Goal: Information Seeking & Learning: Learn about a topic

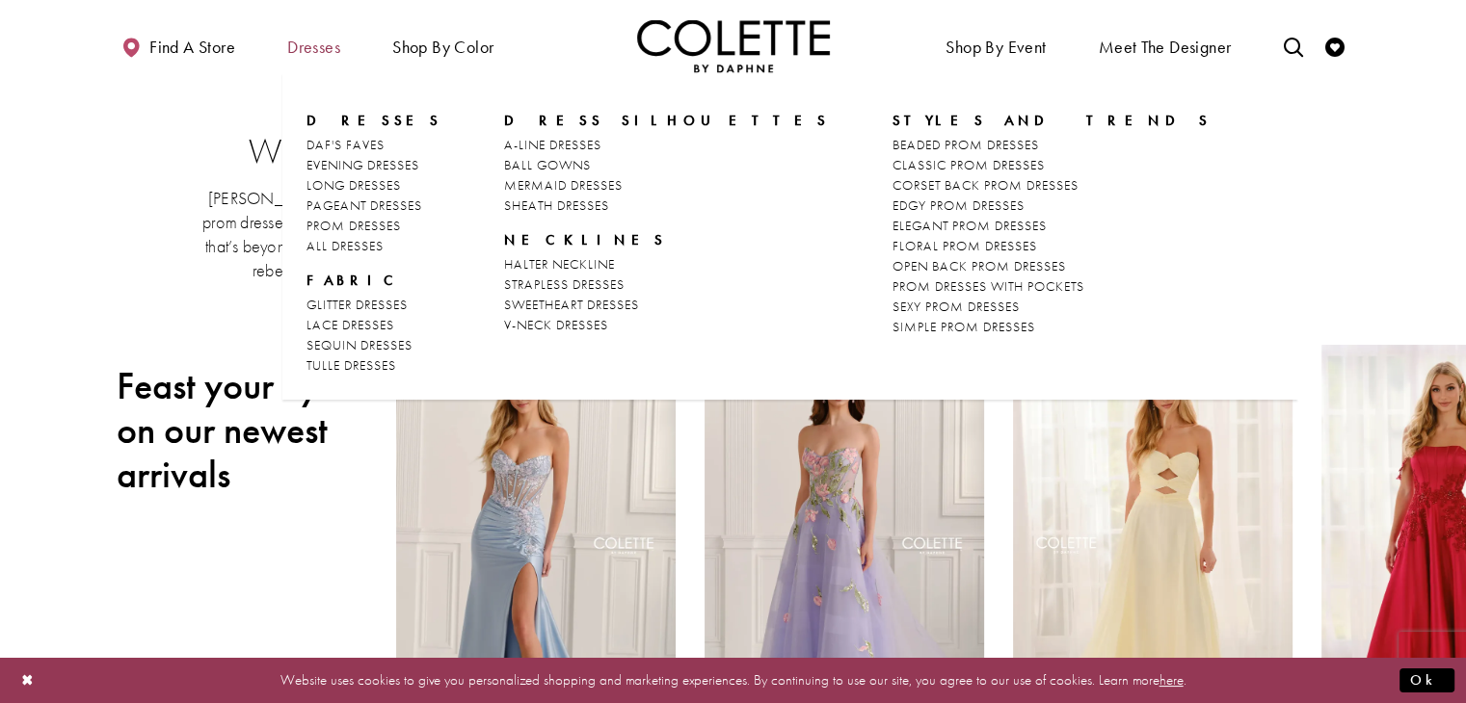
click at [325, 55] on span "Dresses" at bounding box center [313, 47] width 53 height 19
click at [316, 52] on span "Dresses" at bounding box center [313, 47] width 53 height 19
click at [892, 205] on span "EDGY PROM DRESSES" at bounding box center [958, 205] width 132 height 17
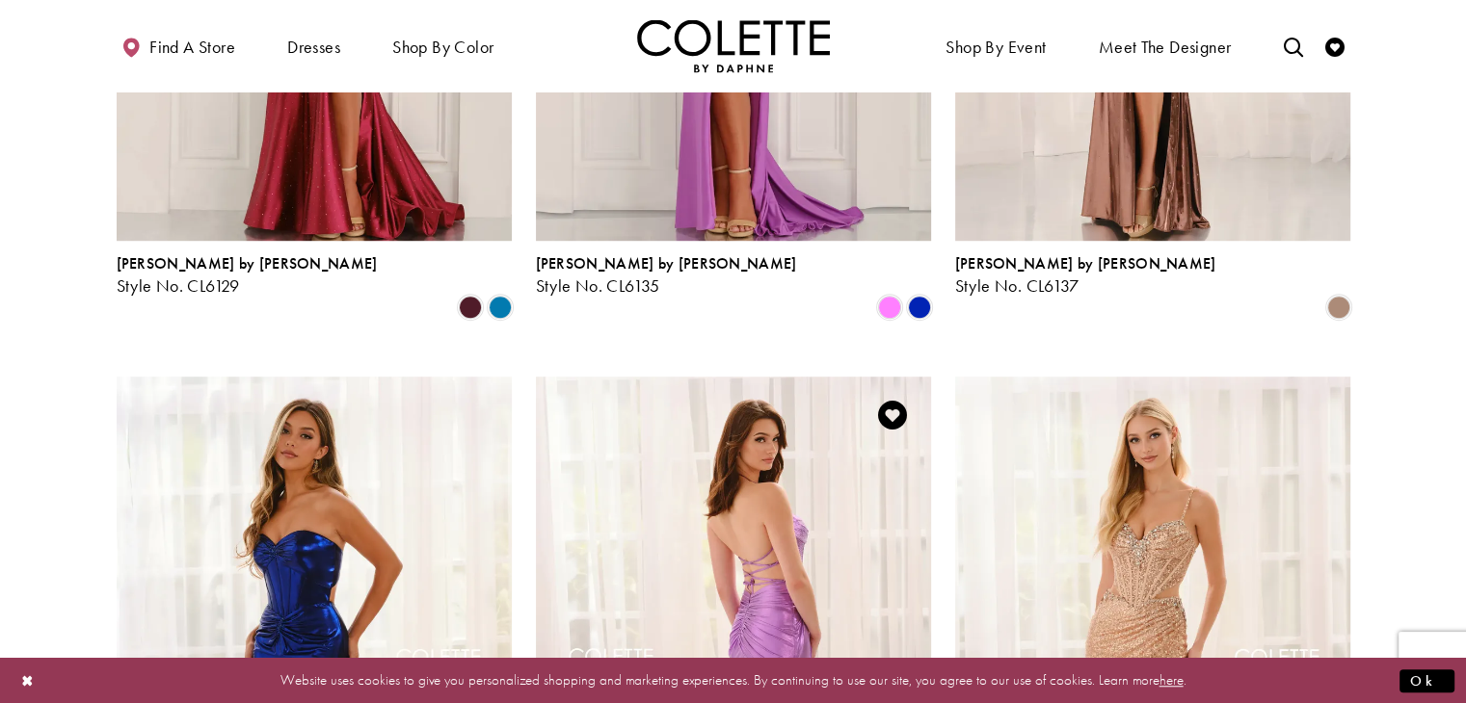
scroll to position [987, 0]
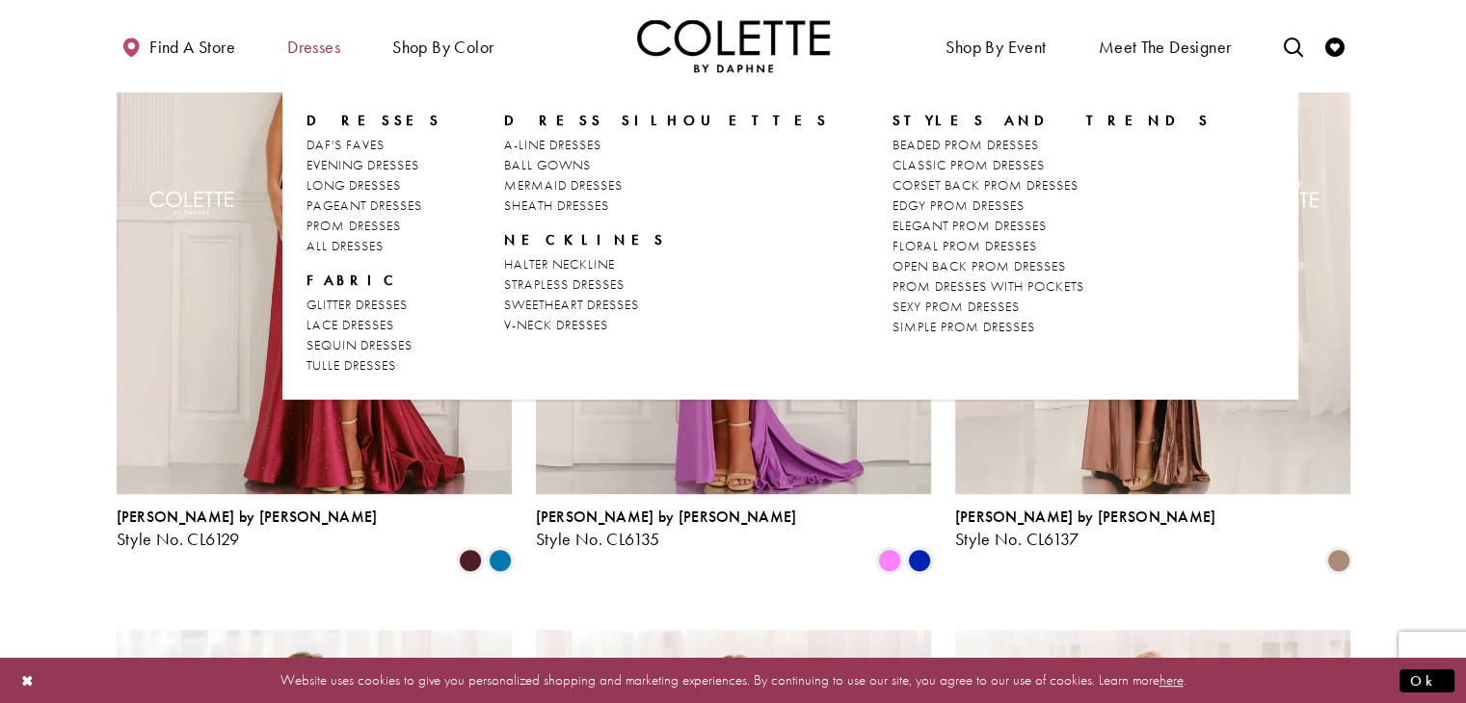
click at [313, 47] on span "Dresses" at bounding box center [313, 47] width 53 height 19
click at [892, 172] on span "CLASSIC PROM DRESSES" at bounding box center [968, 164] width 152 height 17
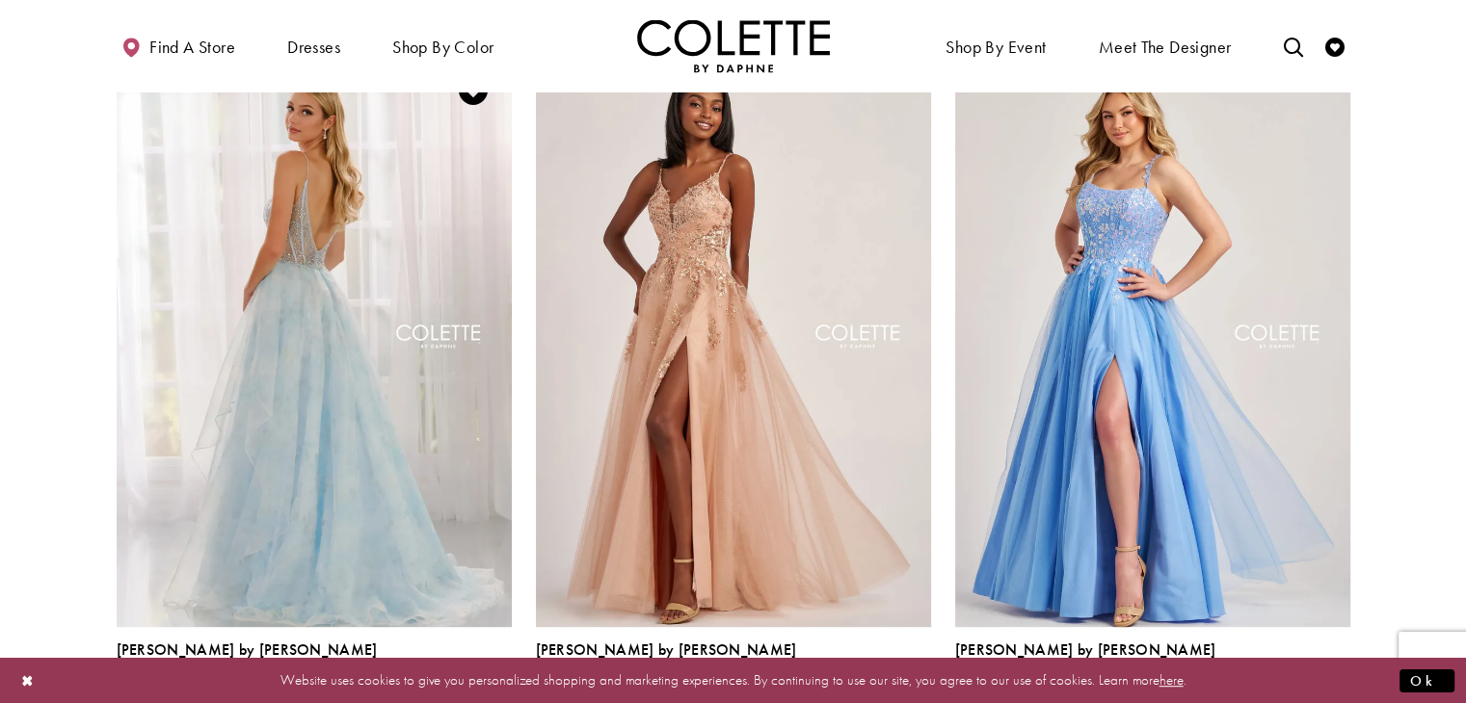
scroll to position [833, 0]
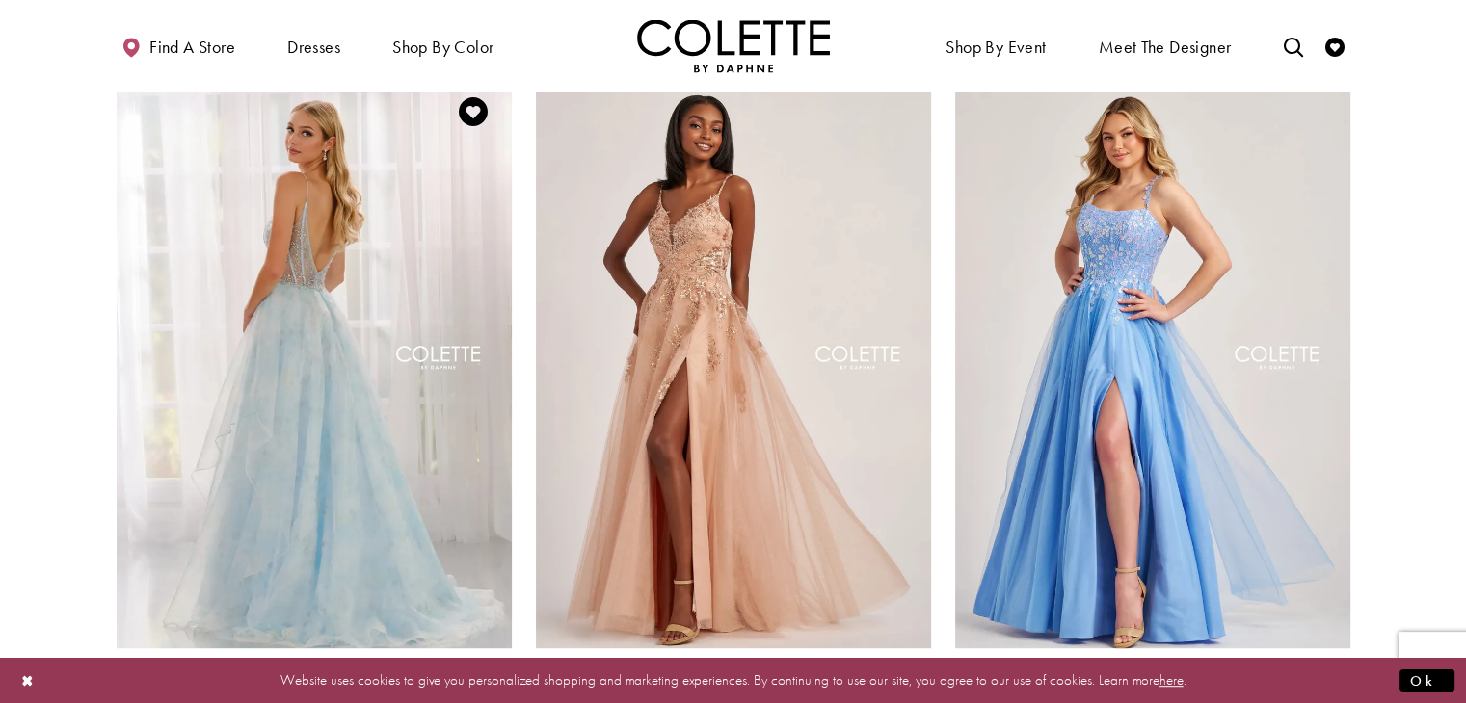
click at [336, 408] on img "Visit Colette by Daphne Style No. CL6010 Page" at bounding box center [314, 360] width 395 height 574
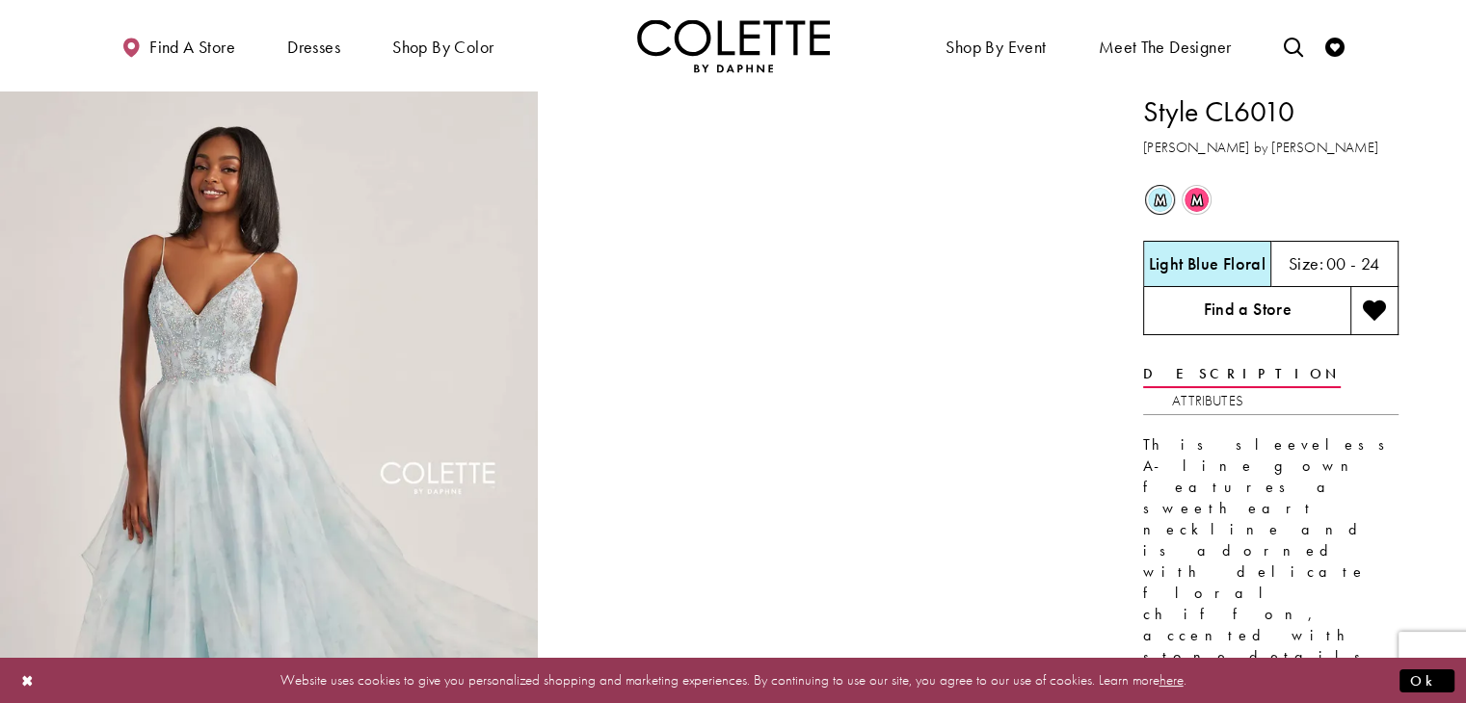
click at [1226, 317] on link "Find a Store" at bounding box center [1246, 311] width 207 height 48
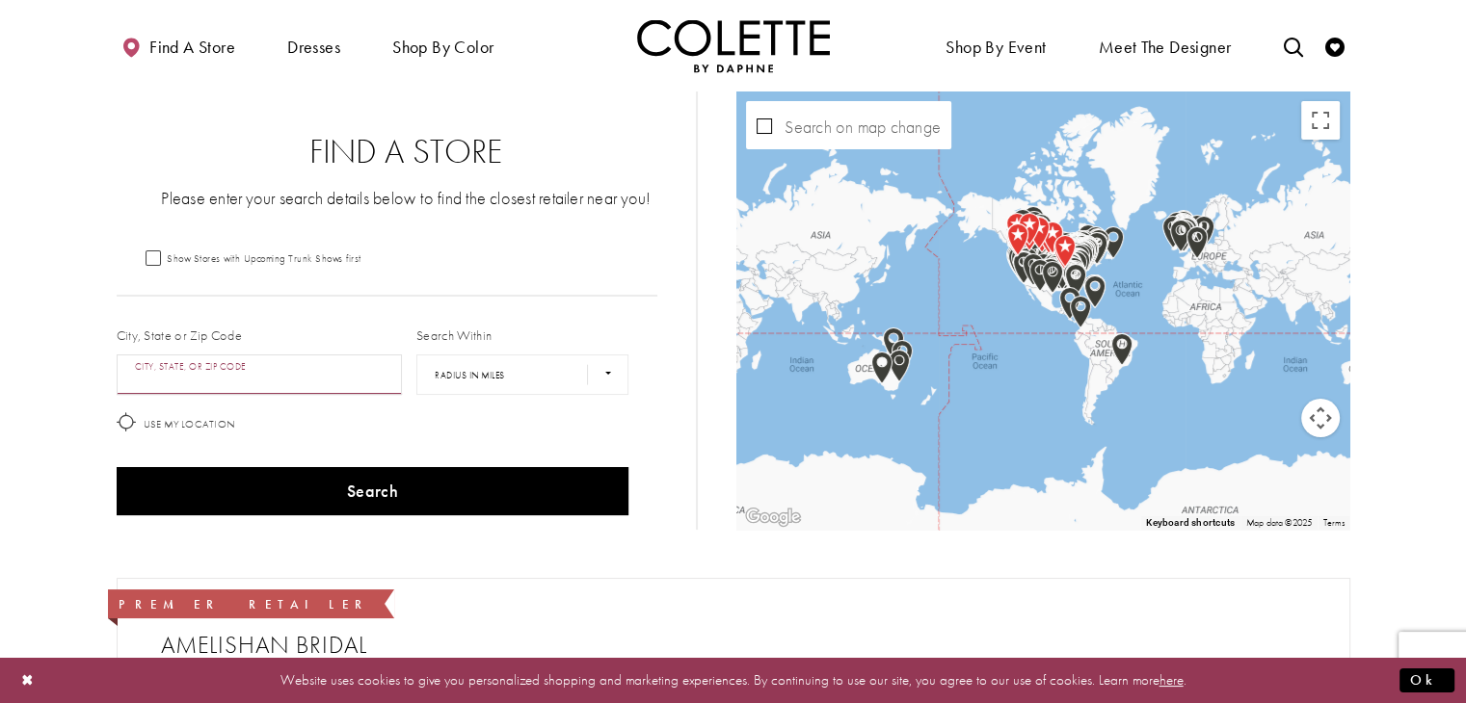
click at [346, 374] on input "City, State, or ZIP Code" at bounding box center [260, 375] width 286 height 40
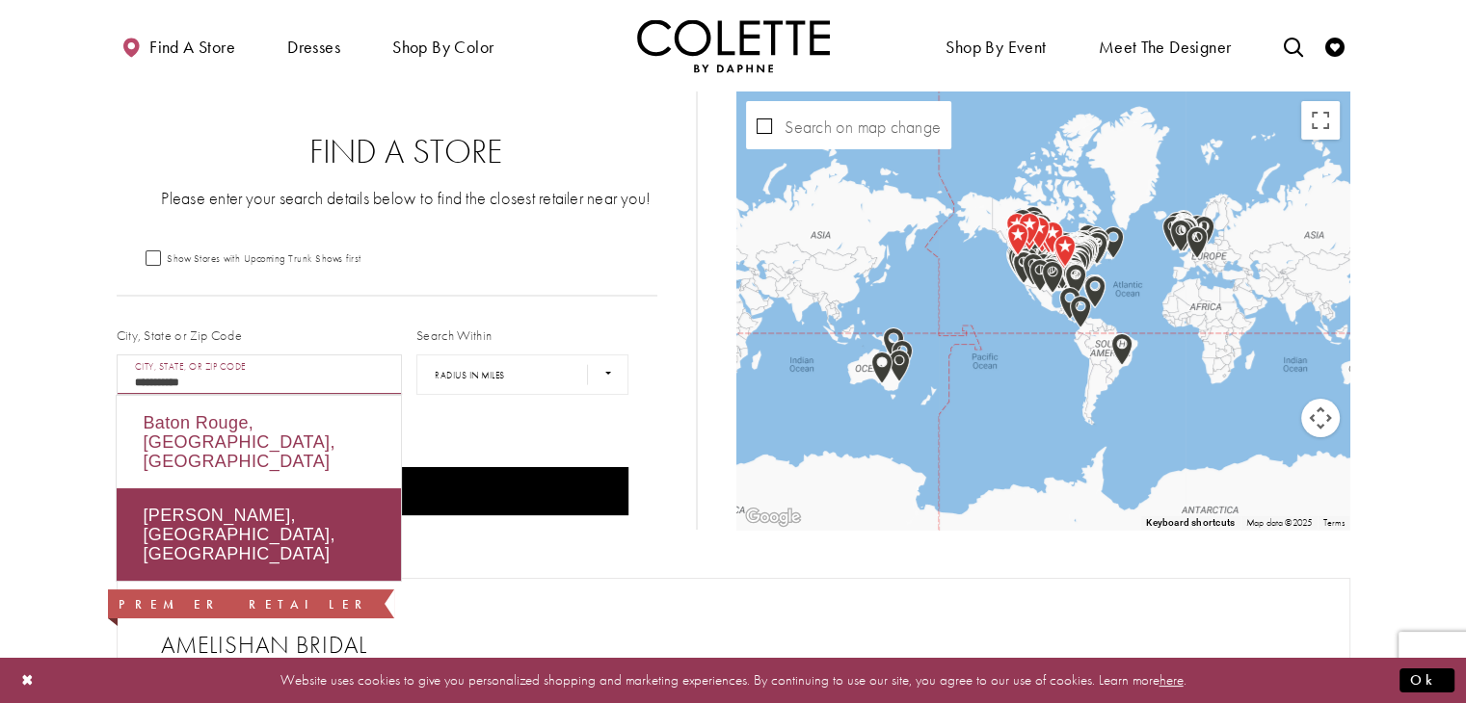
click at [278, 418] on div "Baton Rouge, LA, USA" at bounding box center [259, 442] width 284 height 93
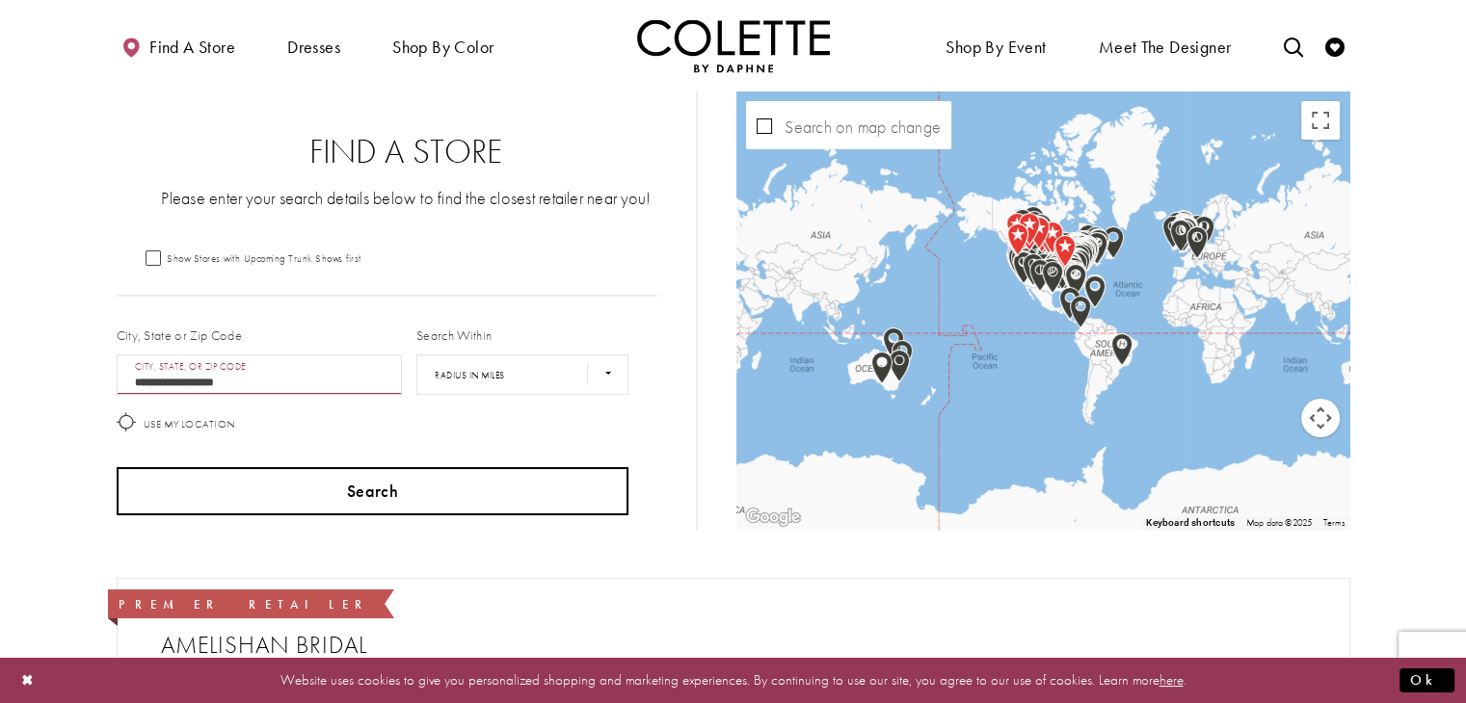
type input "**********"
click at [291, 483] on button "Search" at bounding box center [373, 491] width 513 height 48
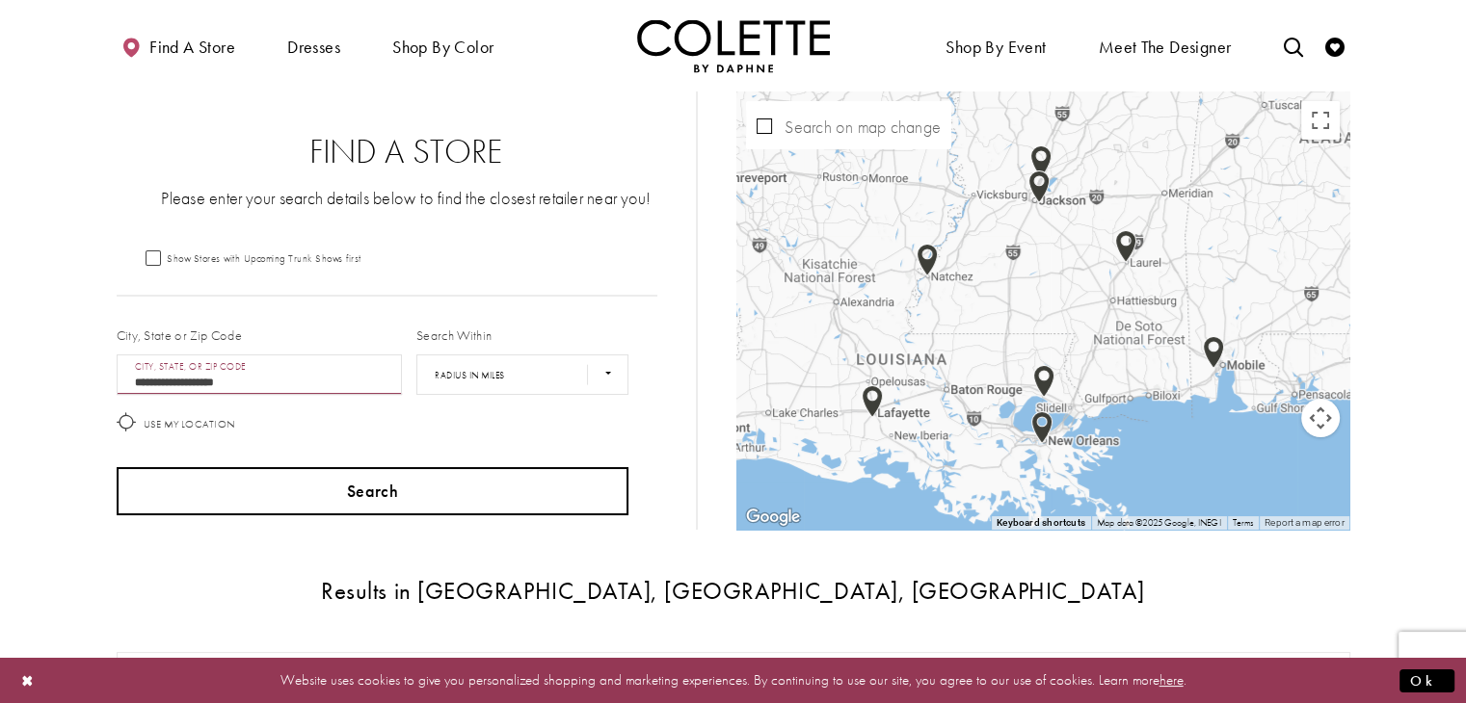
click at [339, 475] on button "Search" at bounding box center [373, 491] width 513 height 48
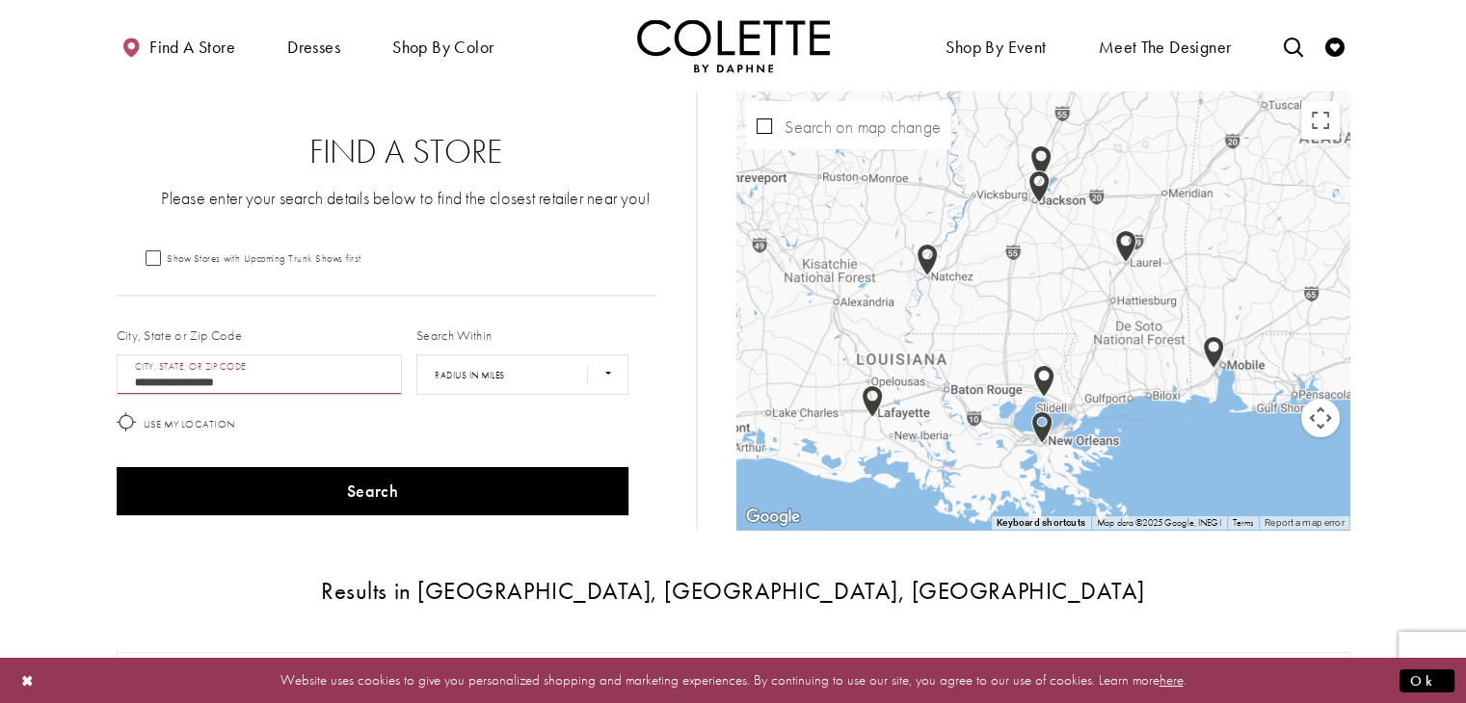
click at [482, 465] on div "Search" at bounding box center [372, 492] width 527 height 63
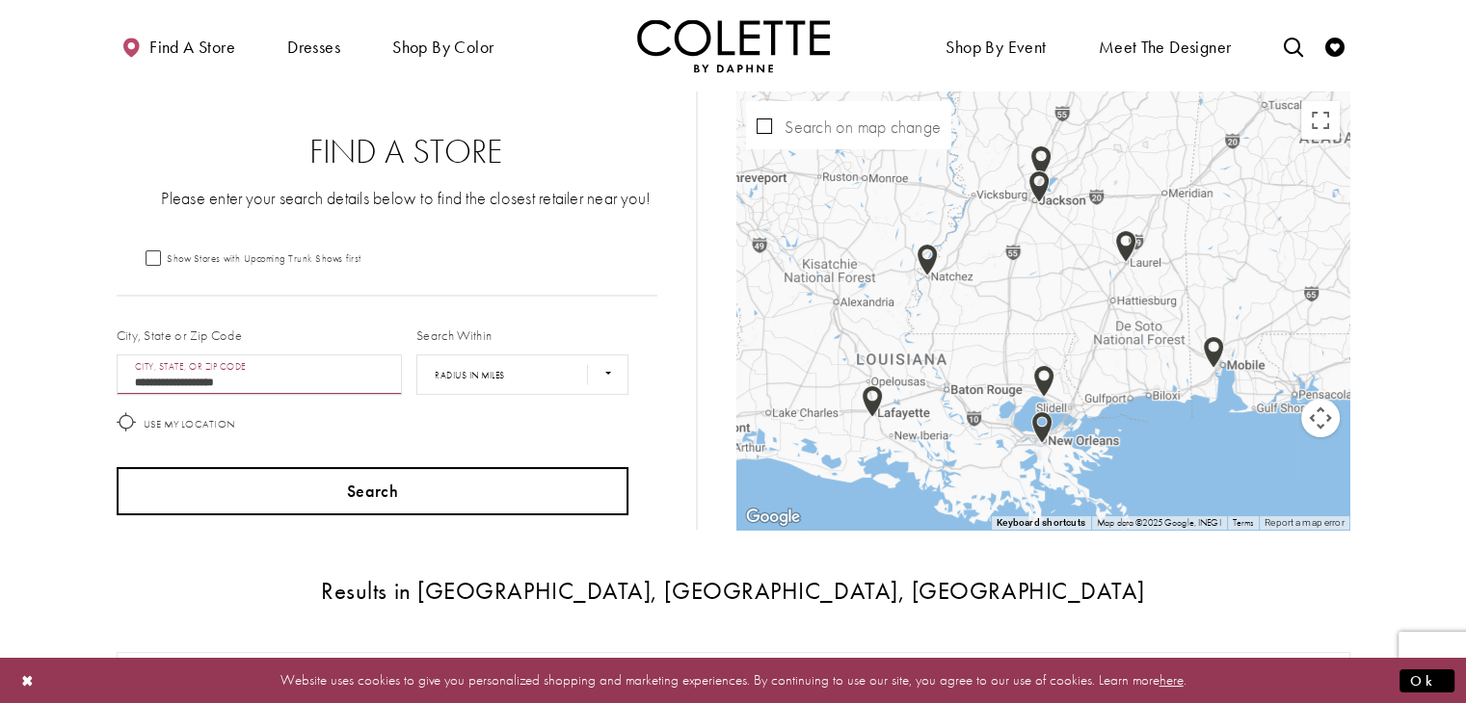
click at [418, 493] on button "Search" at bounding box center [373, 491] width 513 height 48
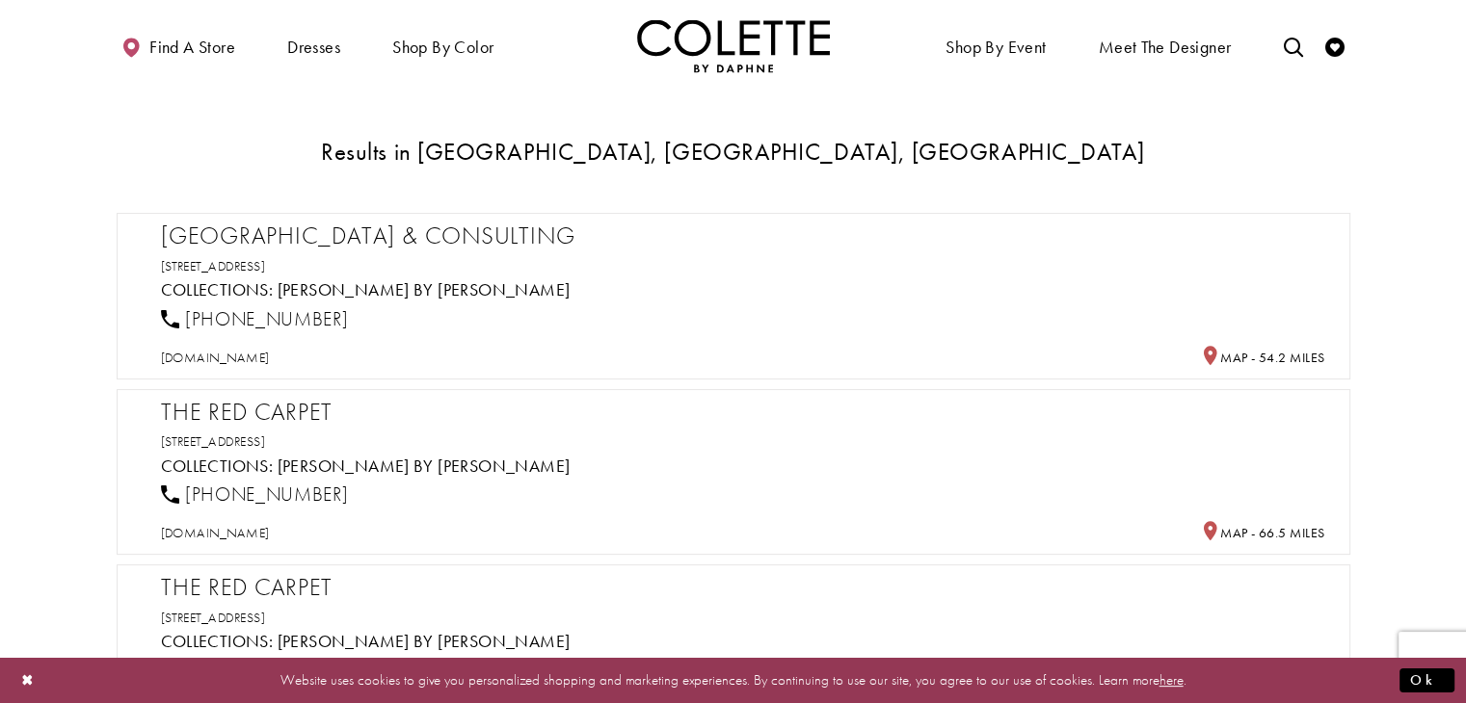
scroll to position [439, 0]
click at [618, 367] on div "Park Lane Styling & Consulting 111 Settlers Trace Blvd #1005, Lafayette, LA 705…" at bounding box center [733, 296] width 1233 height 167
click at [531, 316] on div "1 (337) 534-8682" at bounding box center [742, 319] width 1178 height 42
click at [378, 284] on link "[PERSON_NAME] by [PERSON_NAME]" at bounding box center [424, 289] width 293 height 22
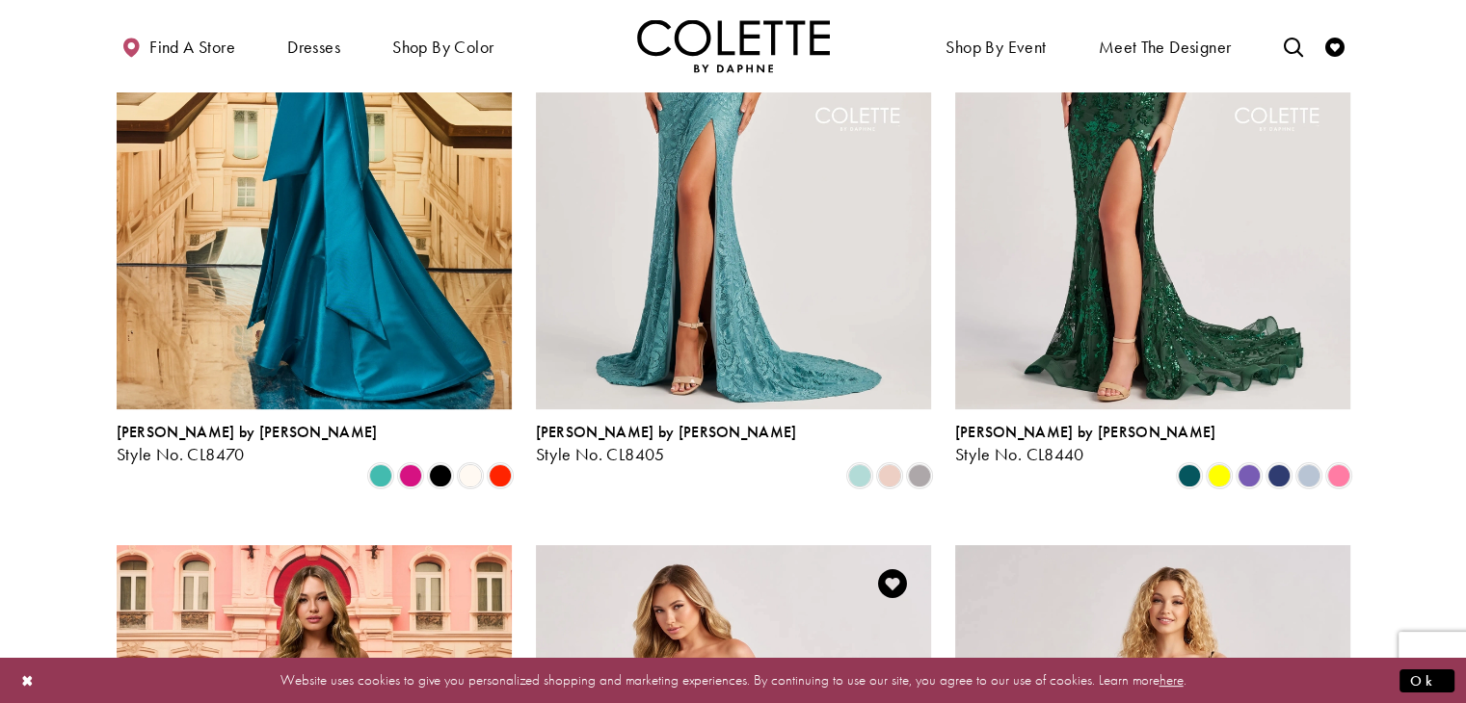
scroll to position [358, 0]
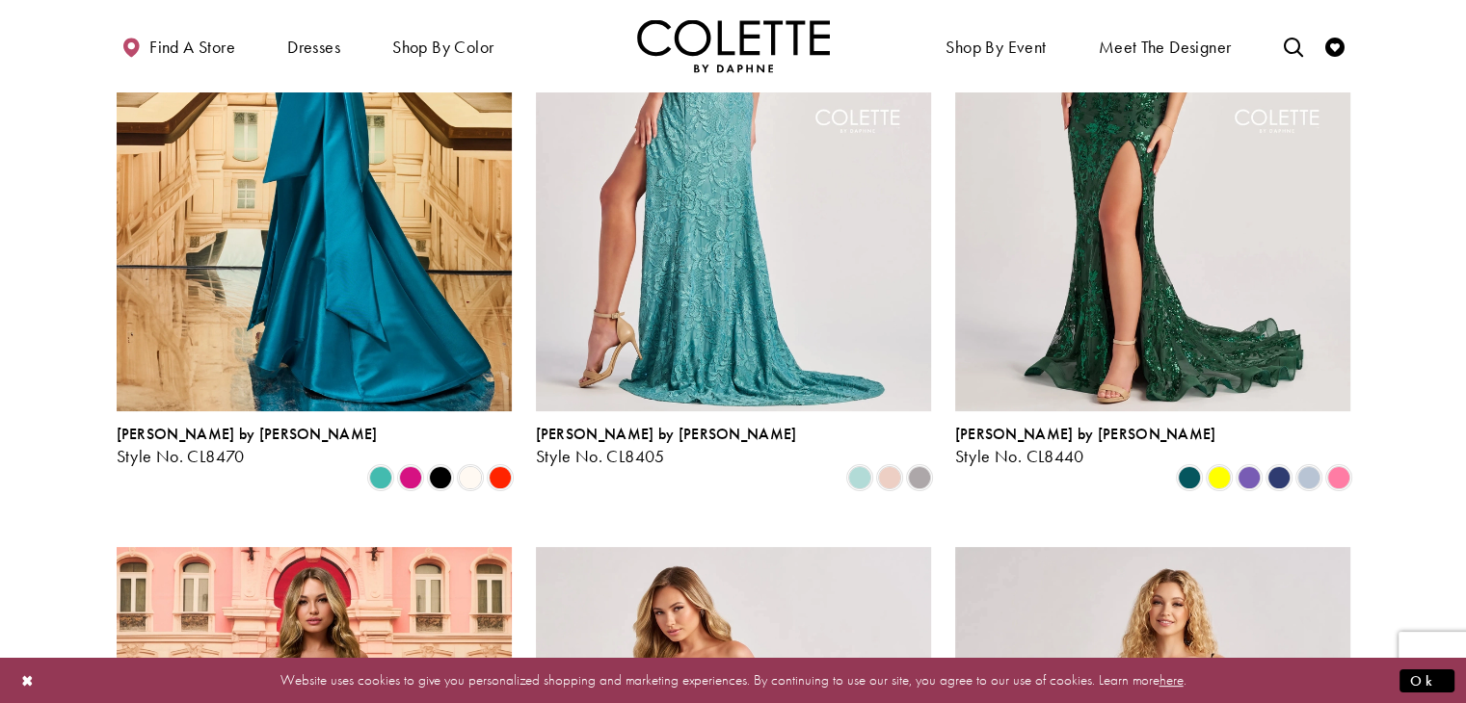
click at [663, 238] on img "Visit Colette by Daphne Style No. CL8405 Page" at bounding box center [733, 124] width 395 height 574
click at [632, 323] on img "Visit Colette by Daphne Style No. CL8405 Page" at bounding box center [733, 124] width 395 height 574
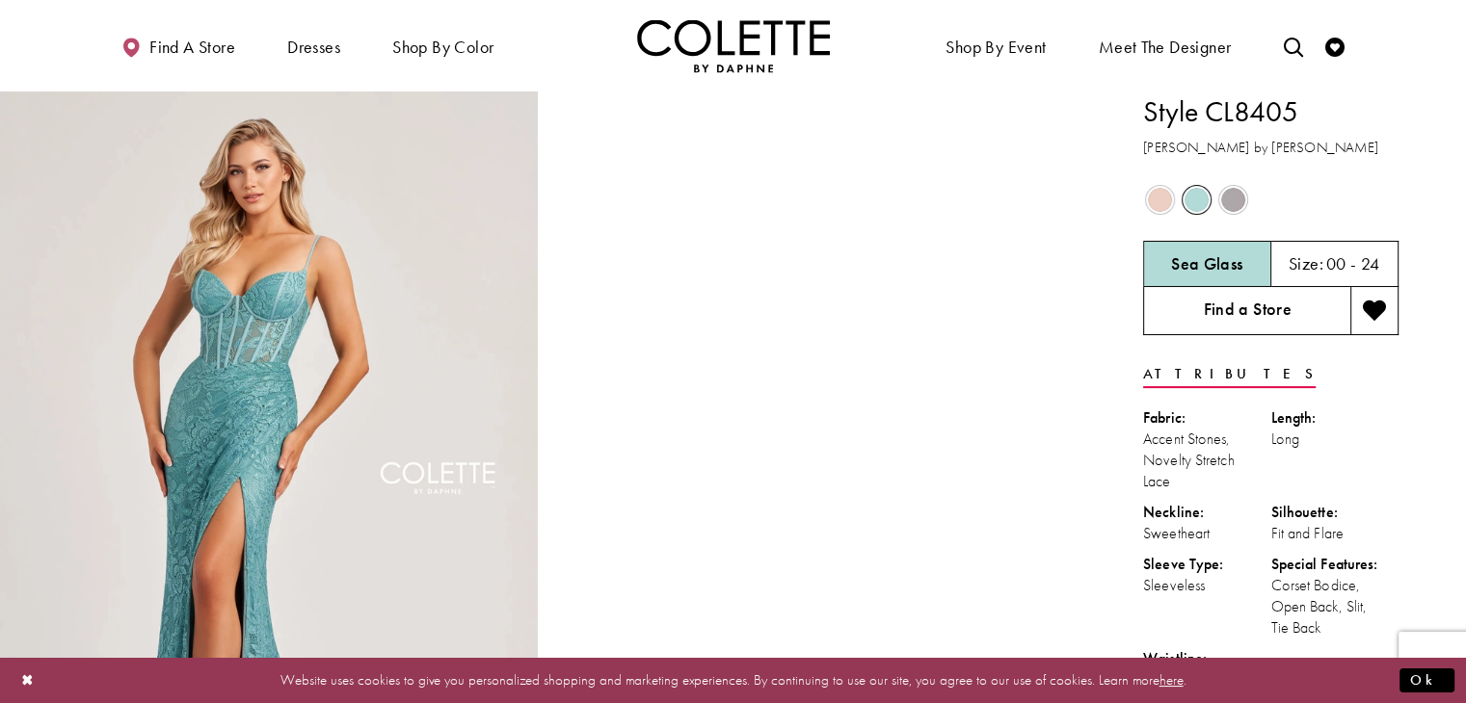
click at [1209, 308] on link "Find a Store" at bounding box center [1246, 311] width 207 height 48
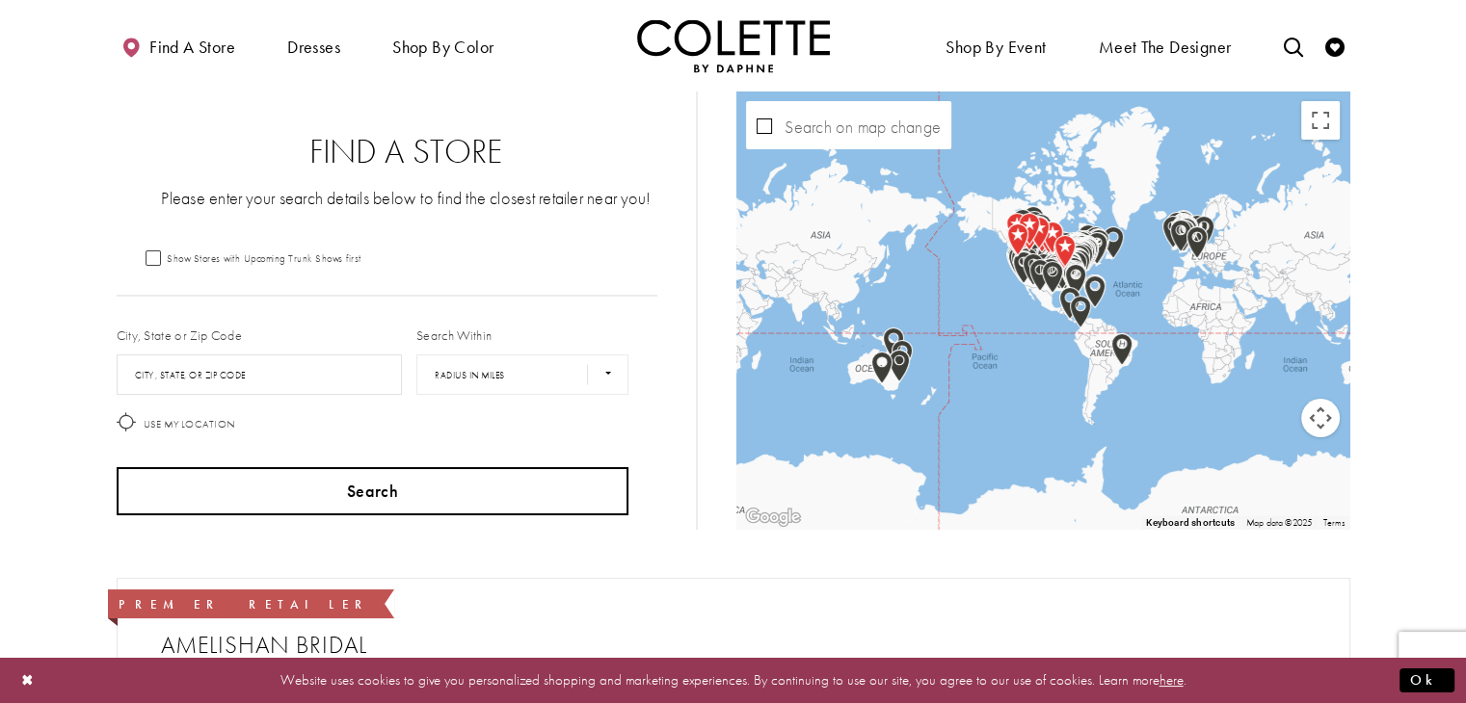
click at [249, 496] on button "Search" at bounding box center [373, 491] width 513 height 48
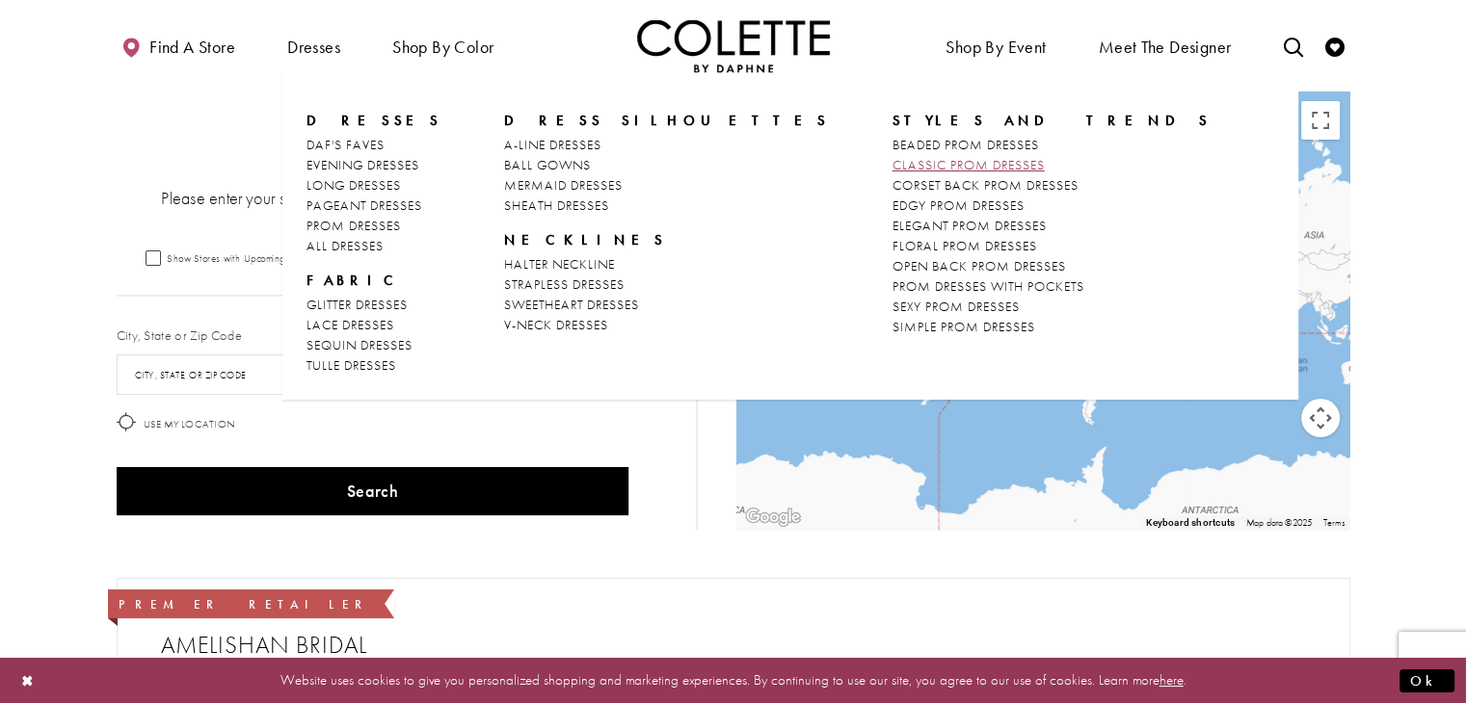
click at [892, 161] on span "CLASSIC PROM DRESSES" at bounding box center [968, 164] width 152 height 17
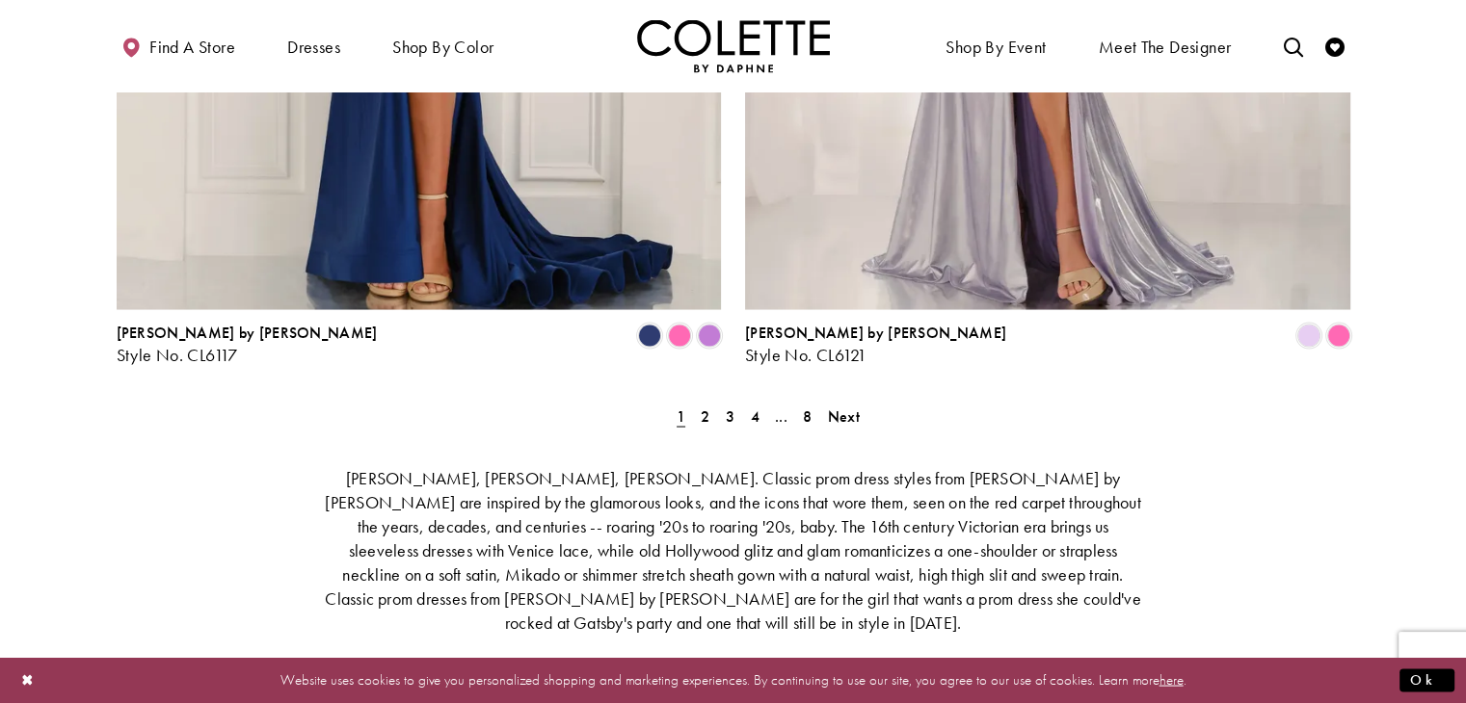
scroll to position [3619, 0]
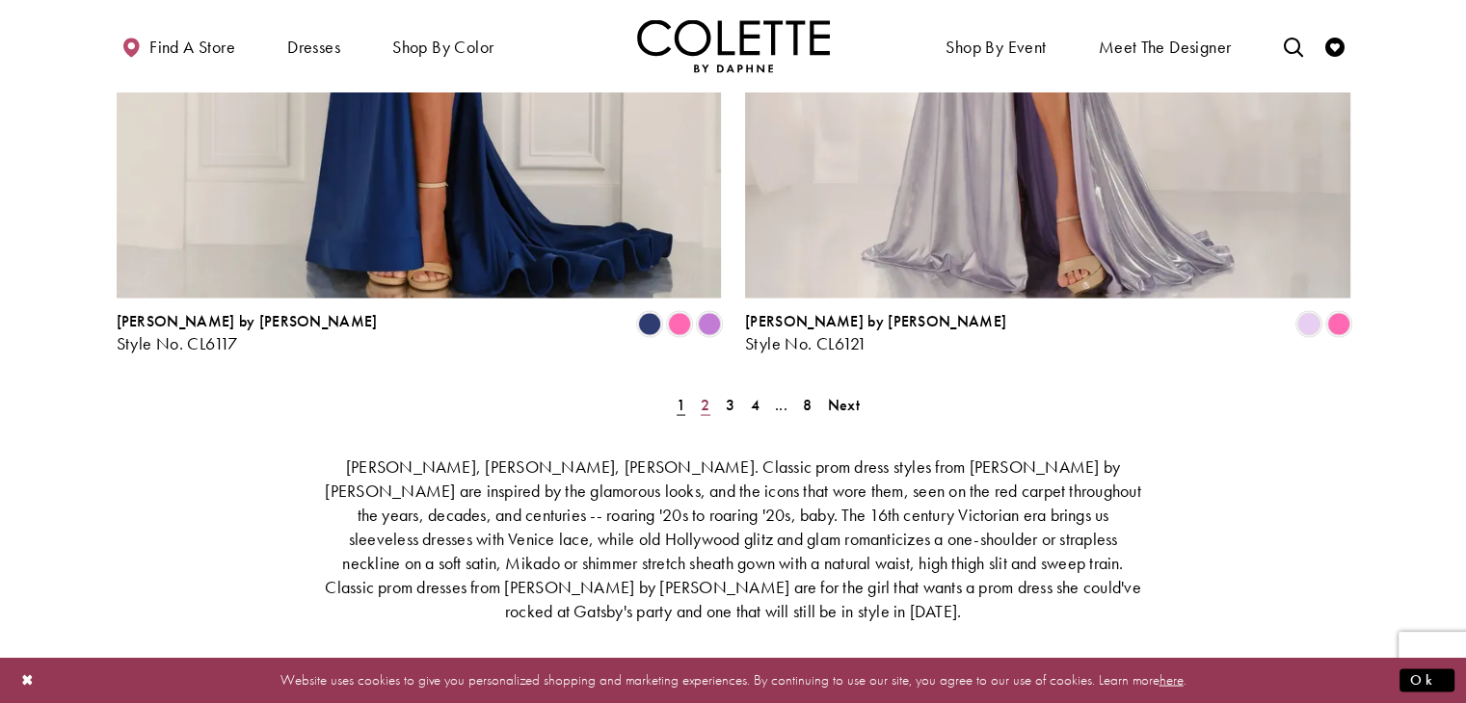
click at [701, 394] on span "2" at bounding box center [705, 404] width 9 height 20
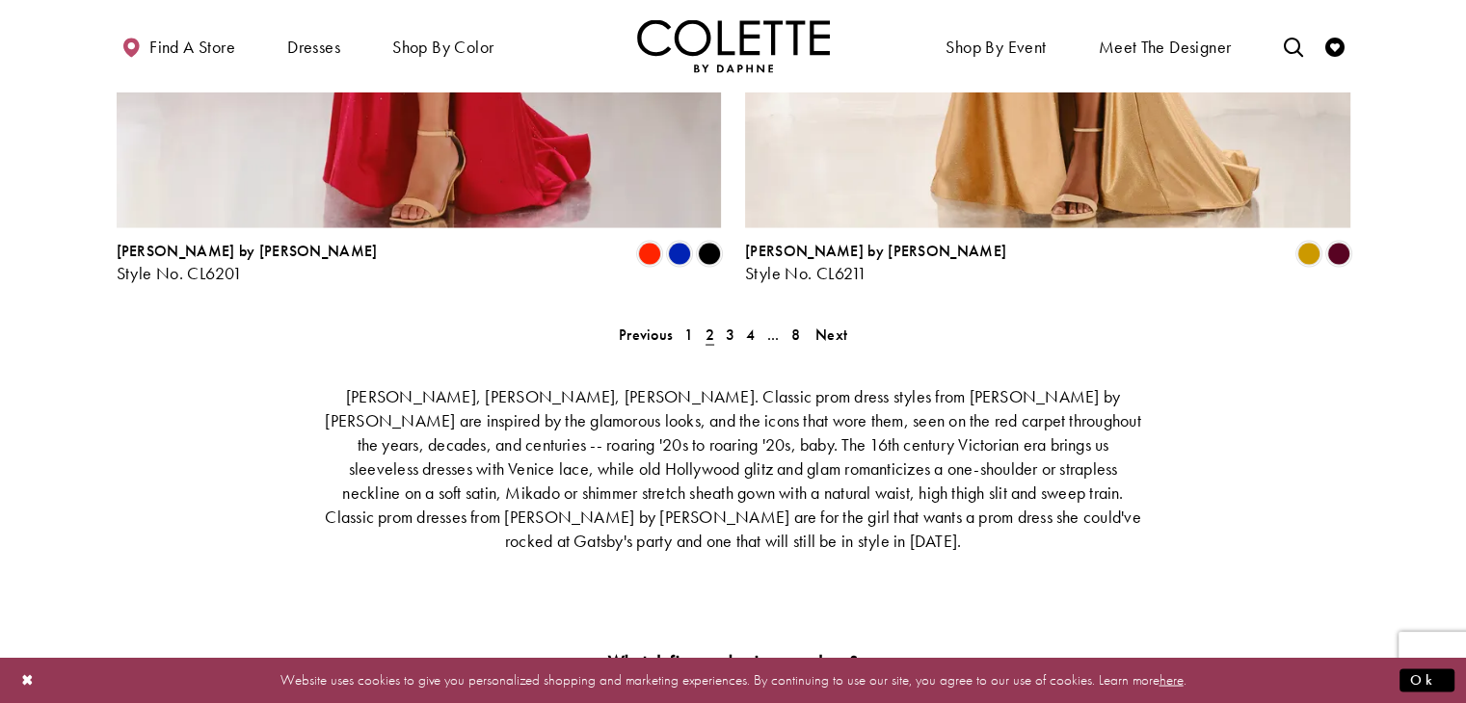
scroll to position [3690, 0]
click at [726, 323] on span "3" at bounding box center [730, 333] width 9 height 20
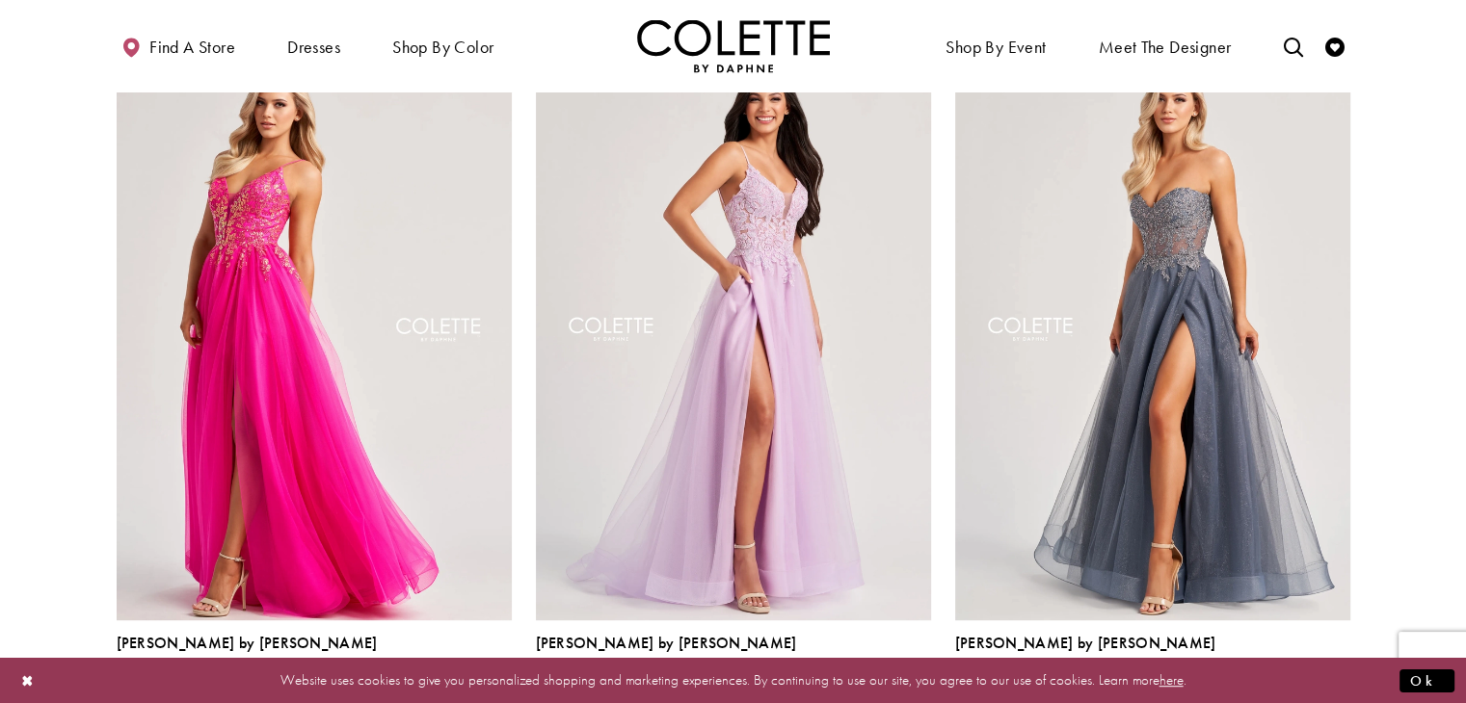
scroll to position [861, 0]
click at [885, 675] on span "Product List" at bounding box center [889, 686] width 23 height 23
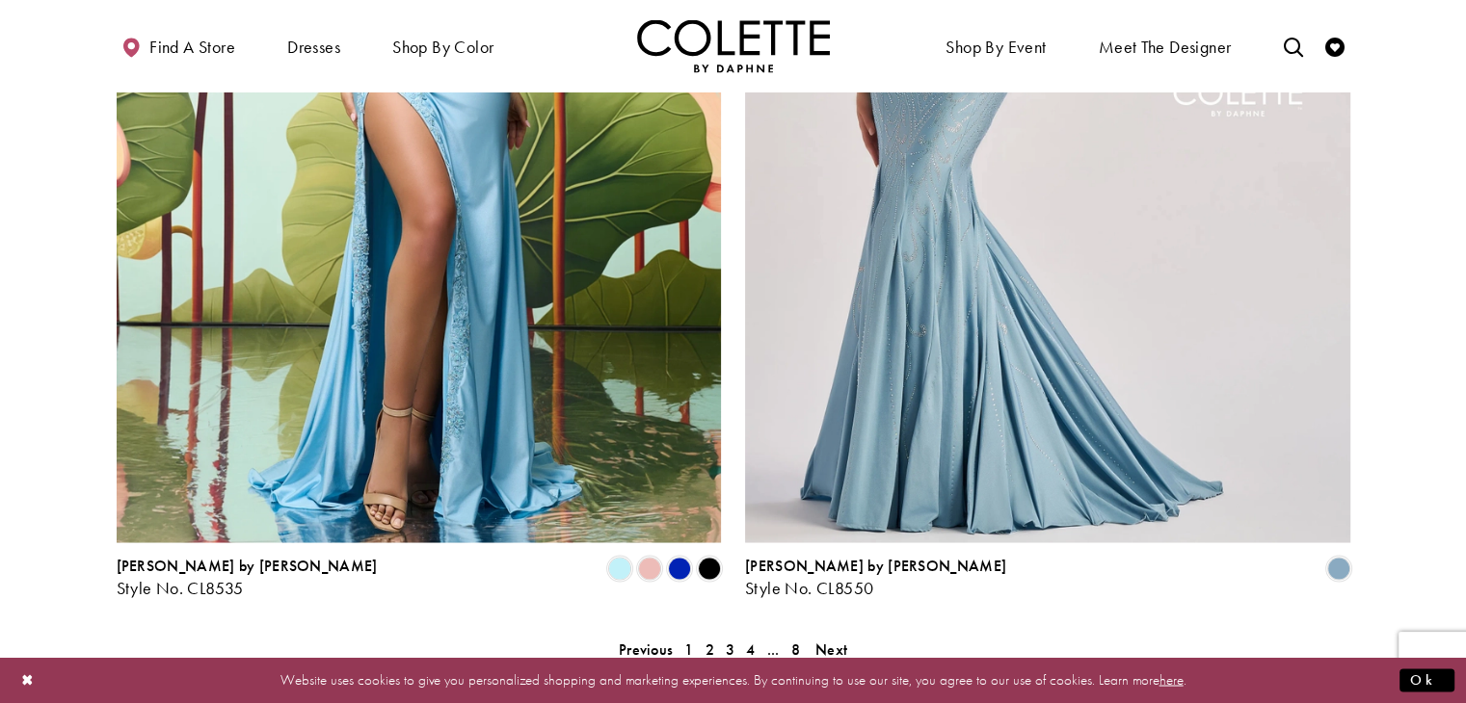
scroll to position [3377, 0]
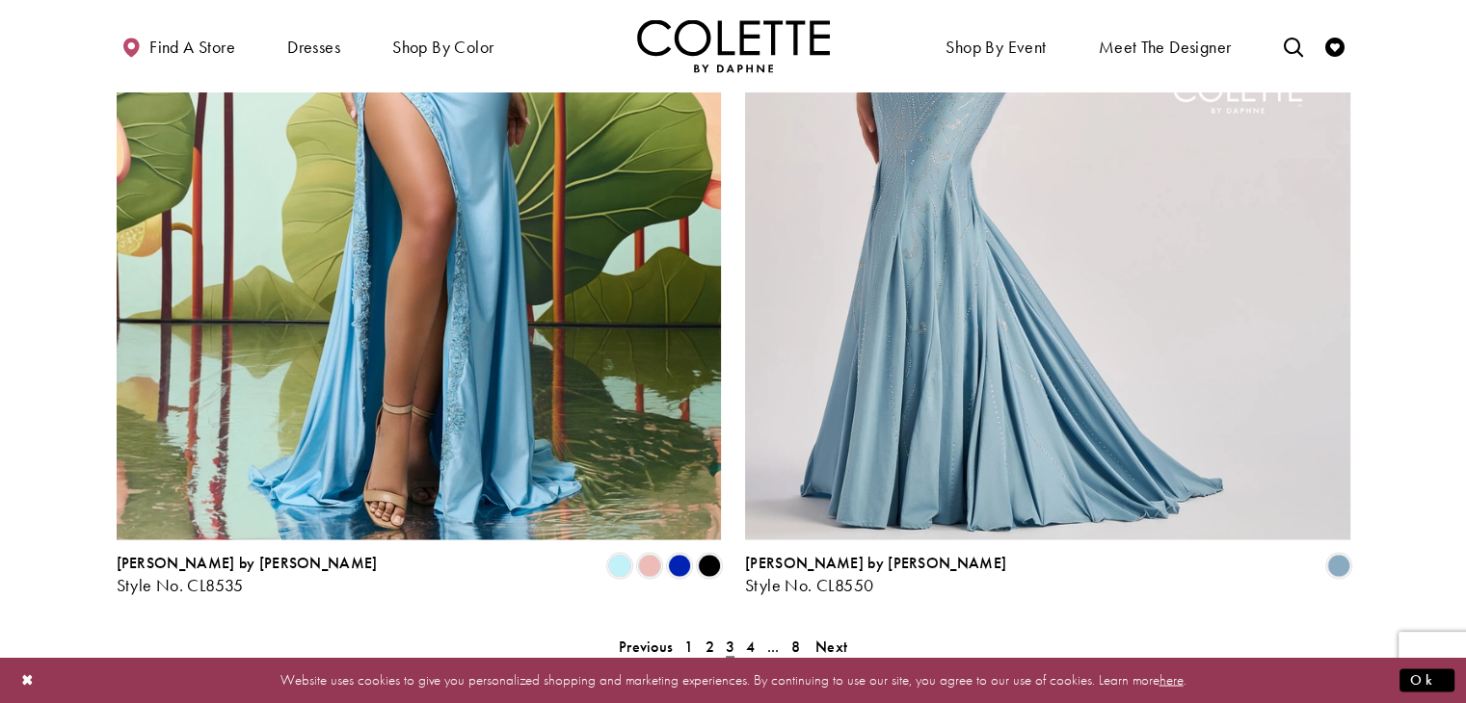
click at [750, 636] on span "4" at bounding box center [750, 646] width 9 height 20
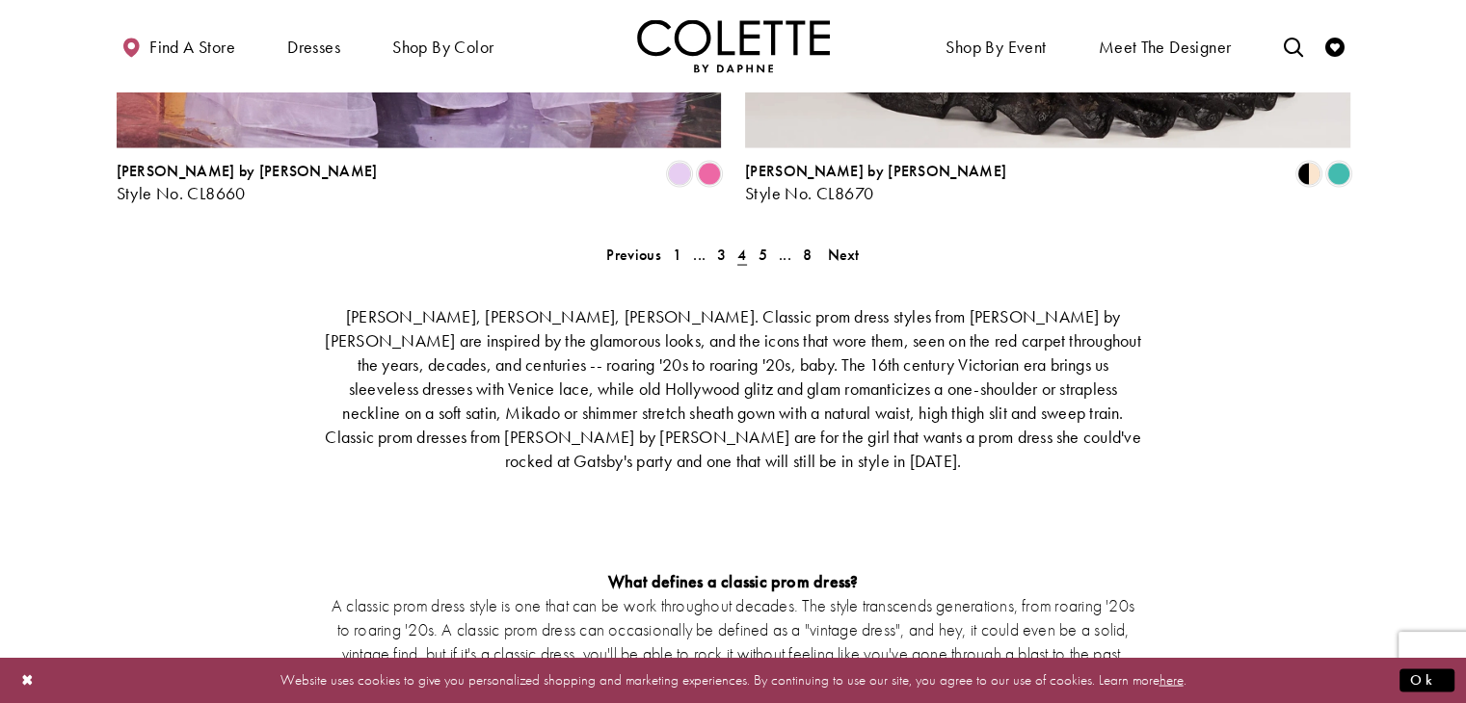
scroll to position [3781, 0]
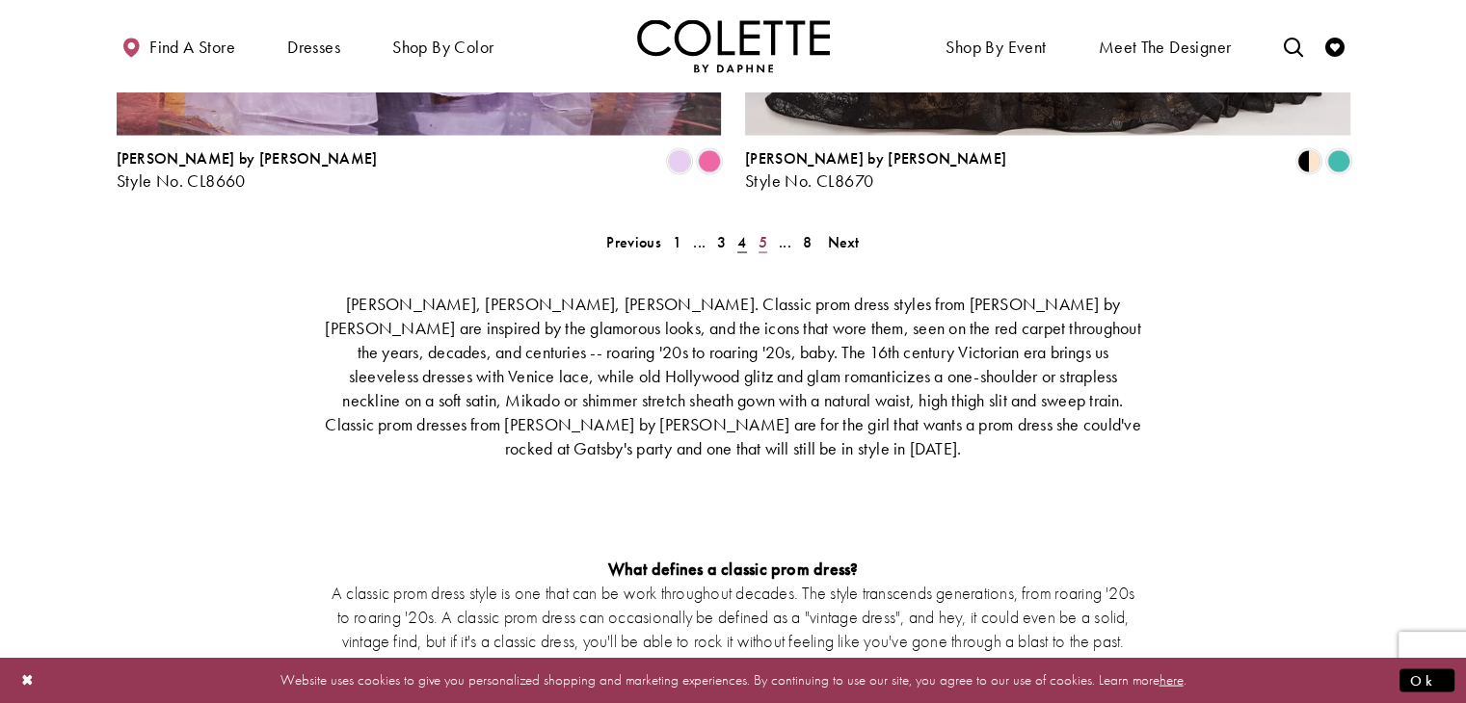
click at [754, 228] on link "5" at bounding box center [763, 242] width 20 height 28
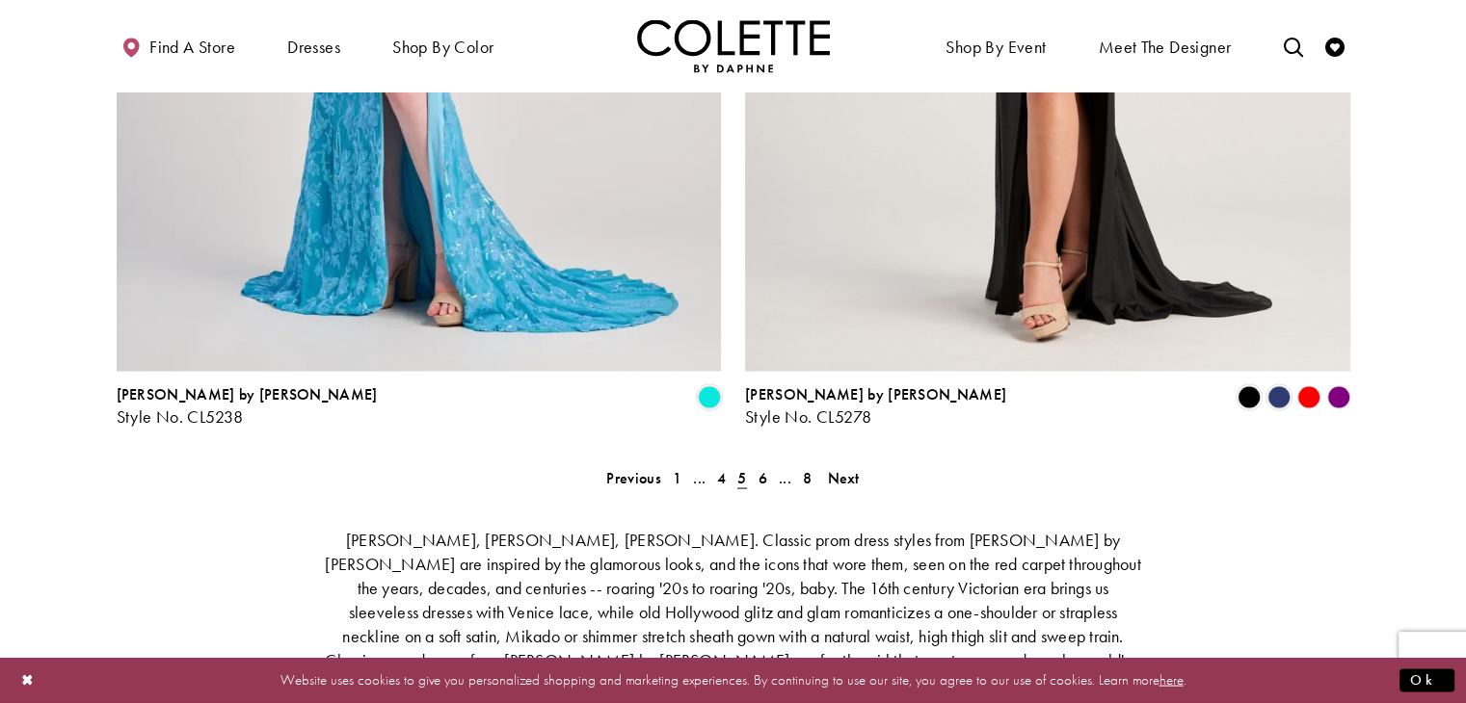
scroll to position [3559, 0]
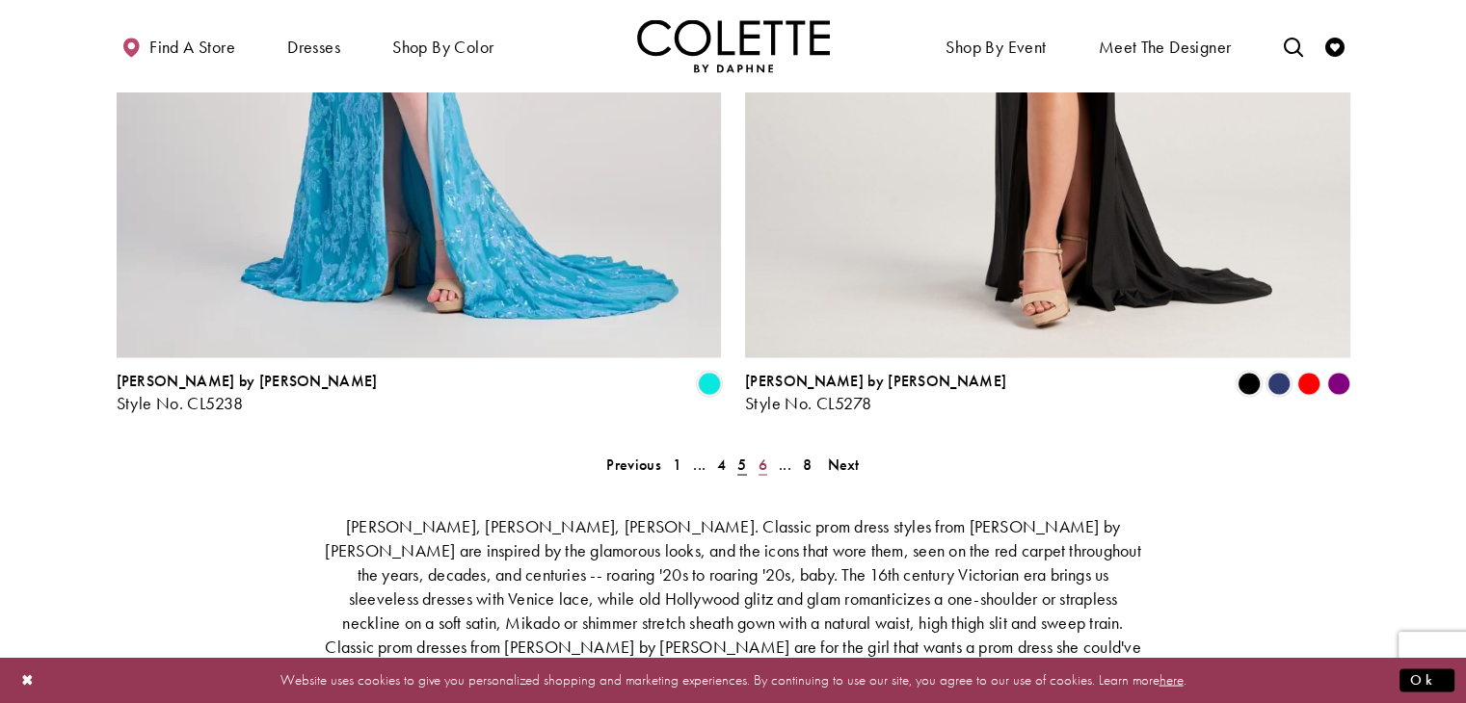
click at [764, 454] on span "6" at bounding box center [762, 464] width 9 height 20
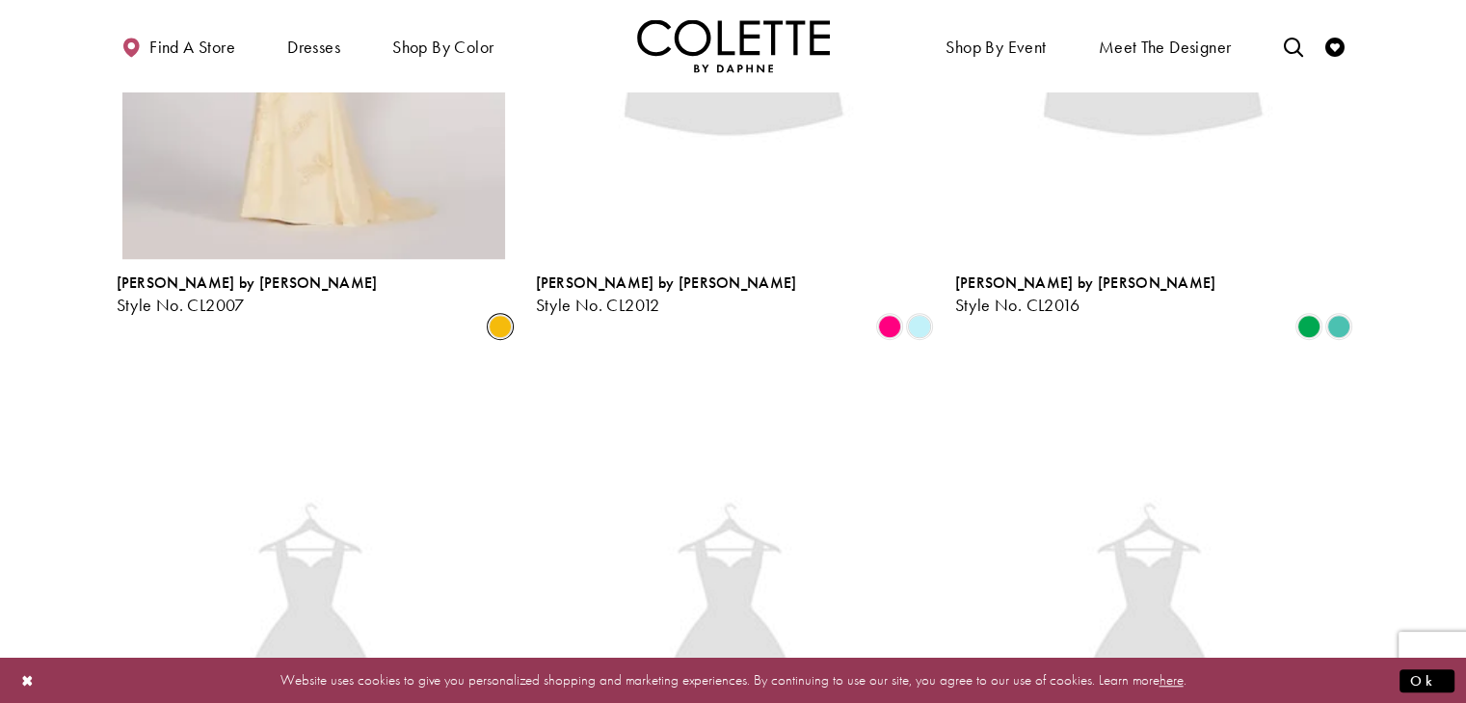
scroll to position [104, 0]
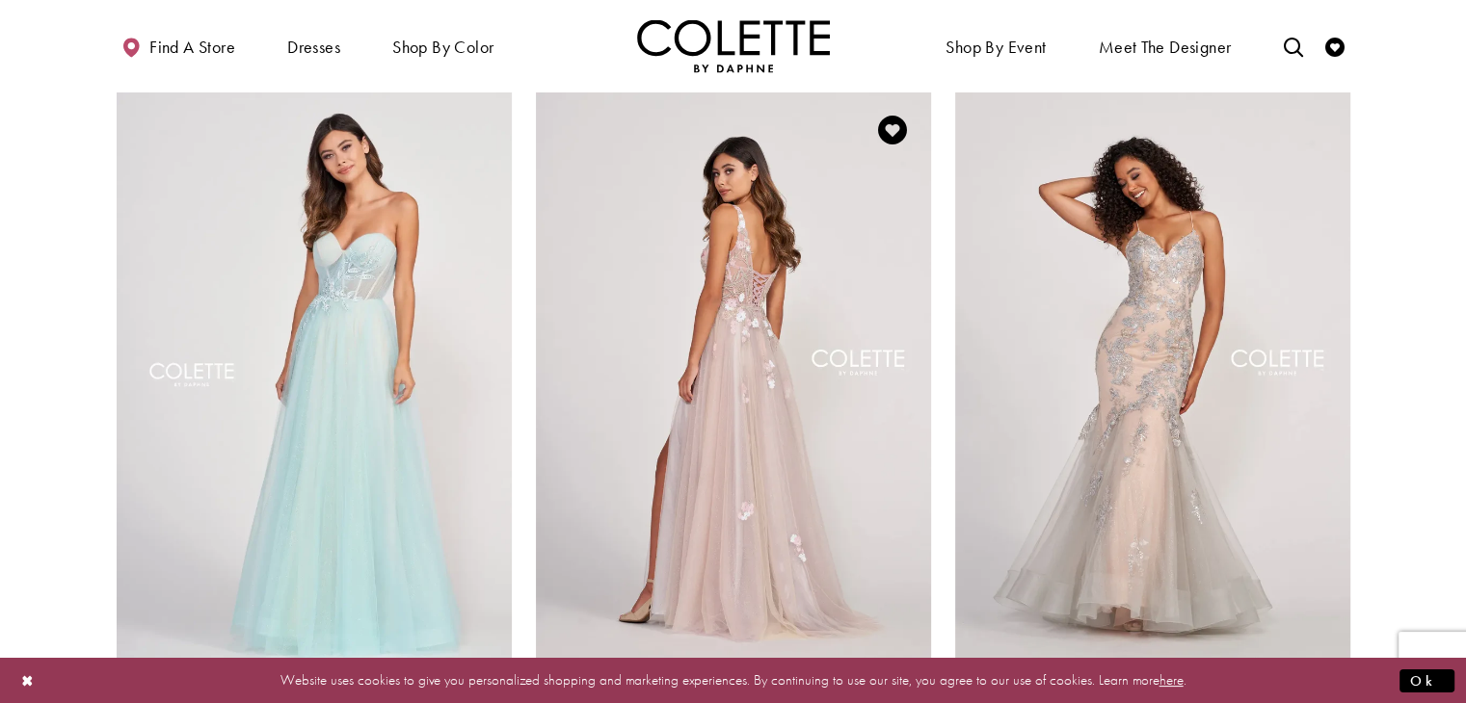
click at [848, 544] on img "Visit Colette by Daphne Style No. CL2003 Page" at bounding box center [733, 379] width 395 height 574
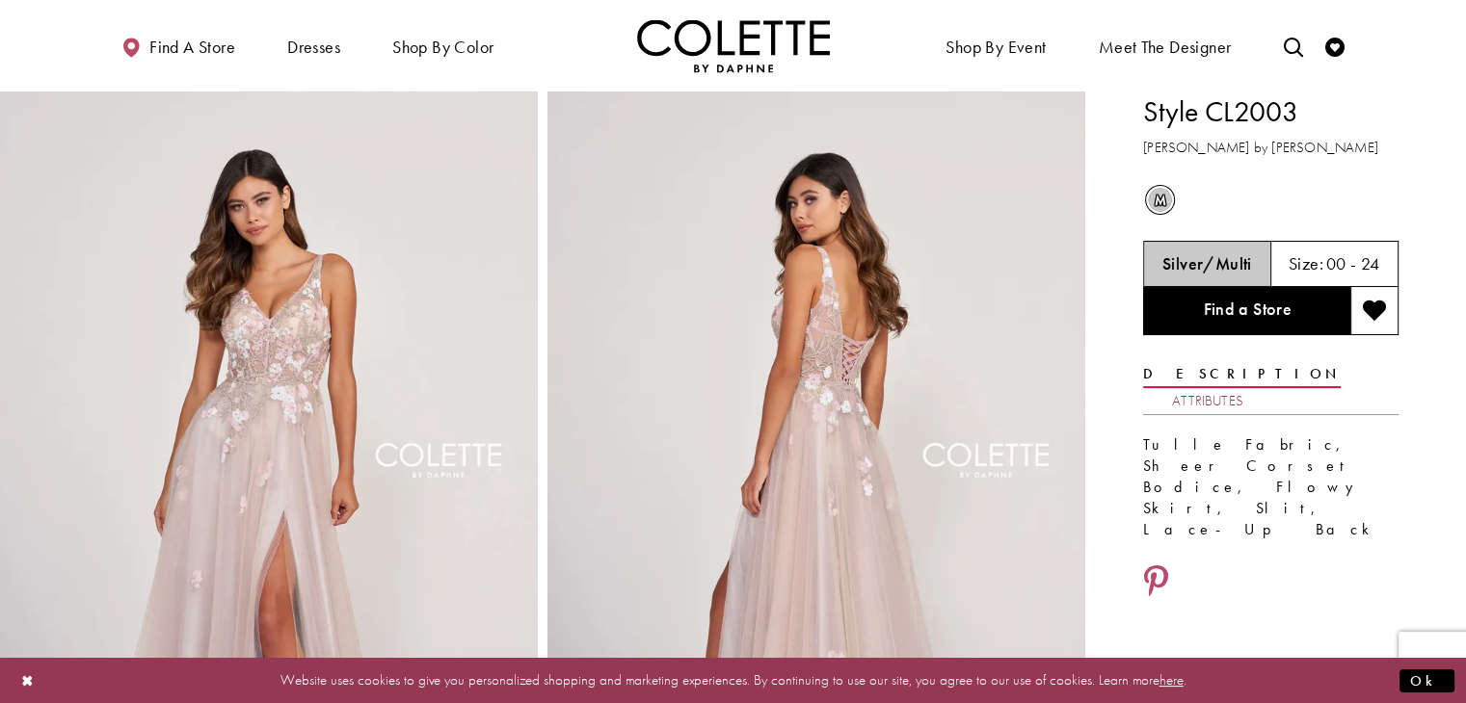
click at [1243, 387] on link "Attributes" at bounding box center [1207, 401] width 71 height 28
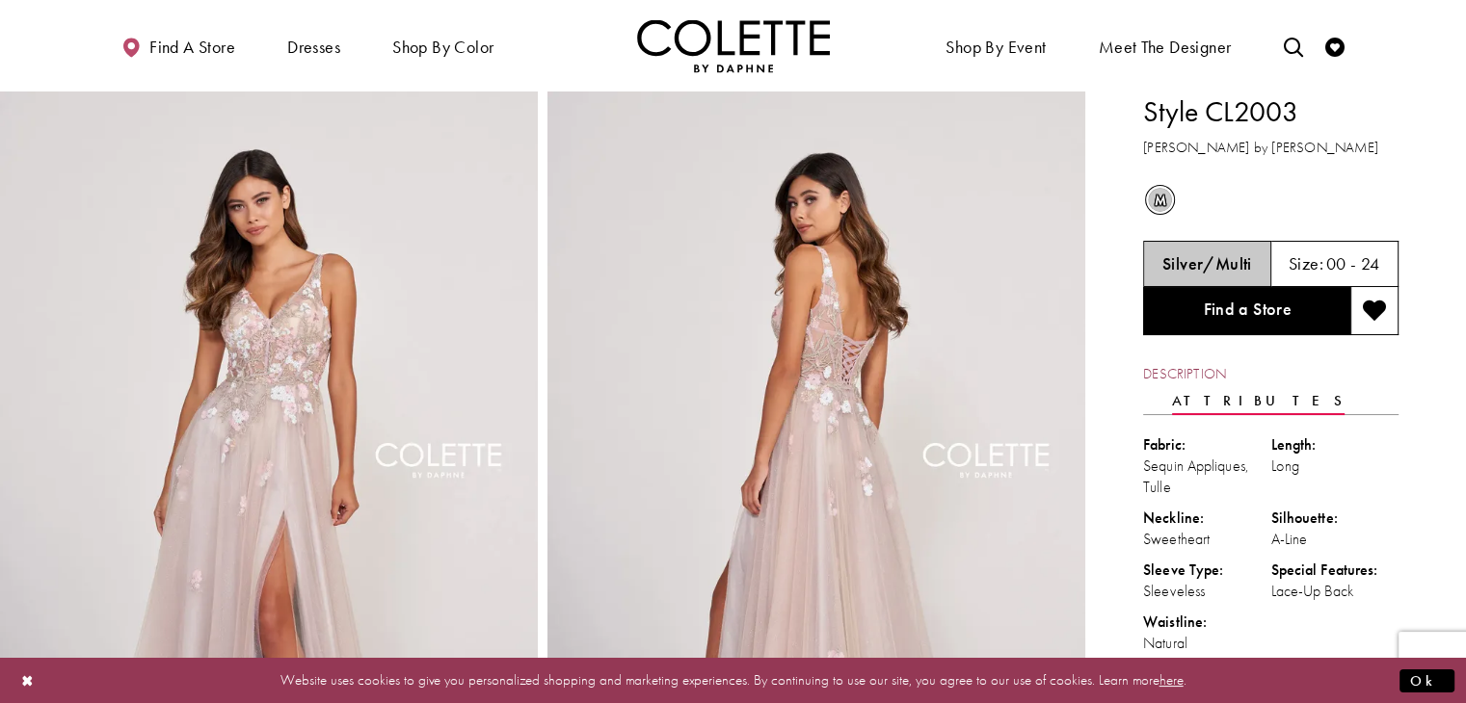
click at [1199, 375] on link "Description" at bounding box center [1184, 374] width 83 height 28
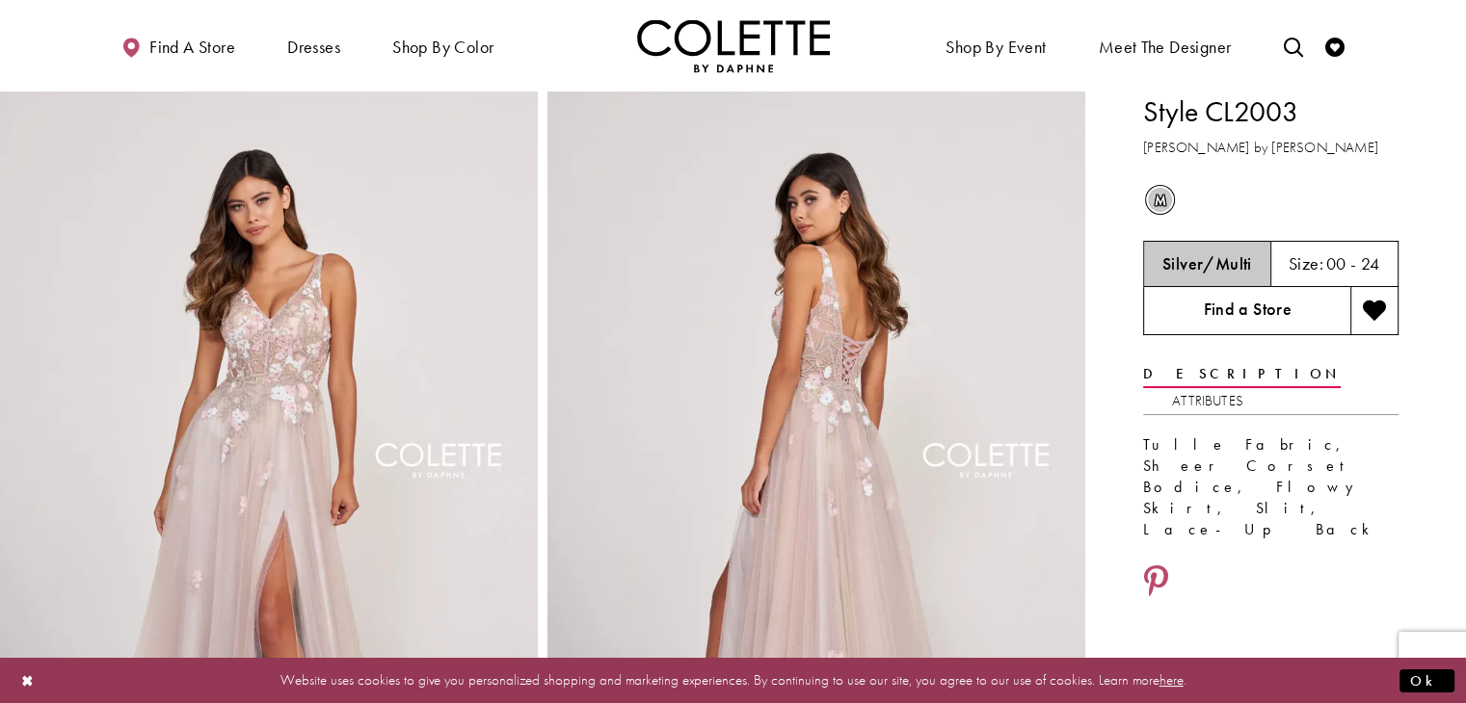
click at [1164, 300] on link "Find a Store" at bounding box center [1246, 311] width 207 height 48
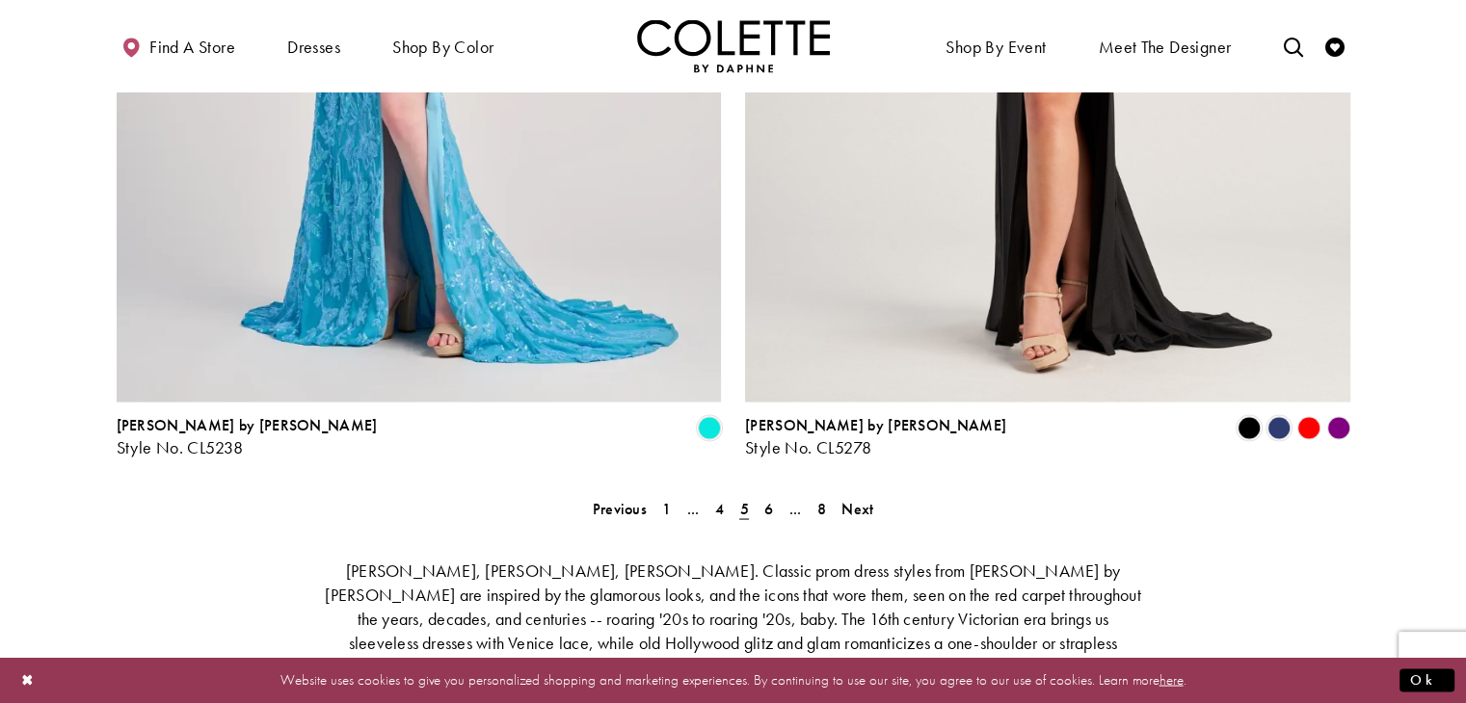
scroll to position [3659, 0]
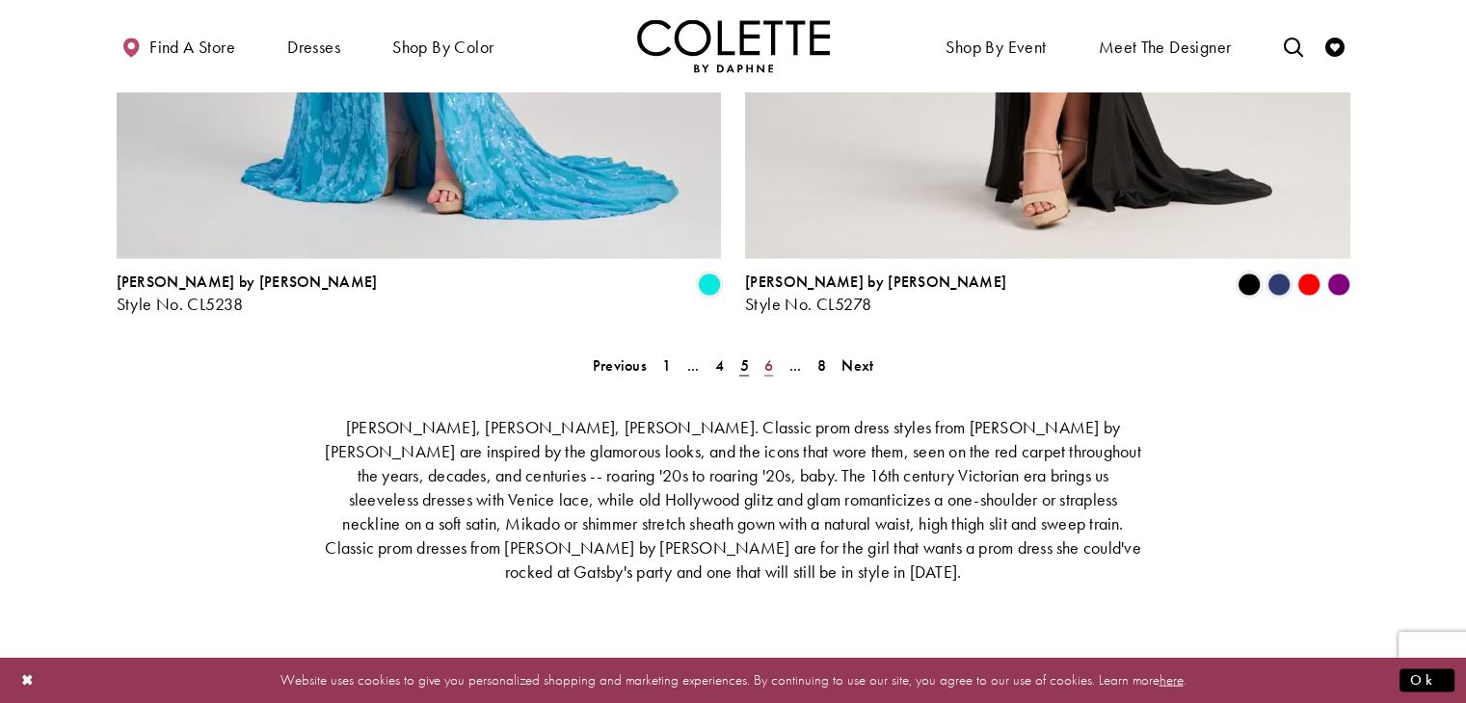
click at [758, 351] on link "6" at bounding box center [768, 365] width 20 height 28
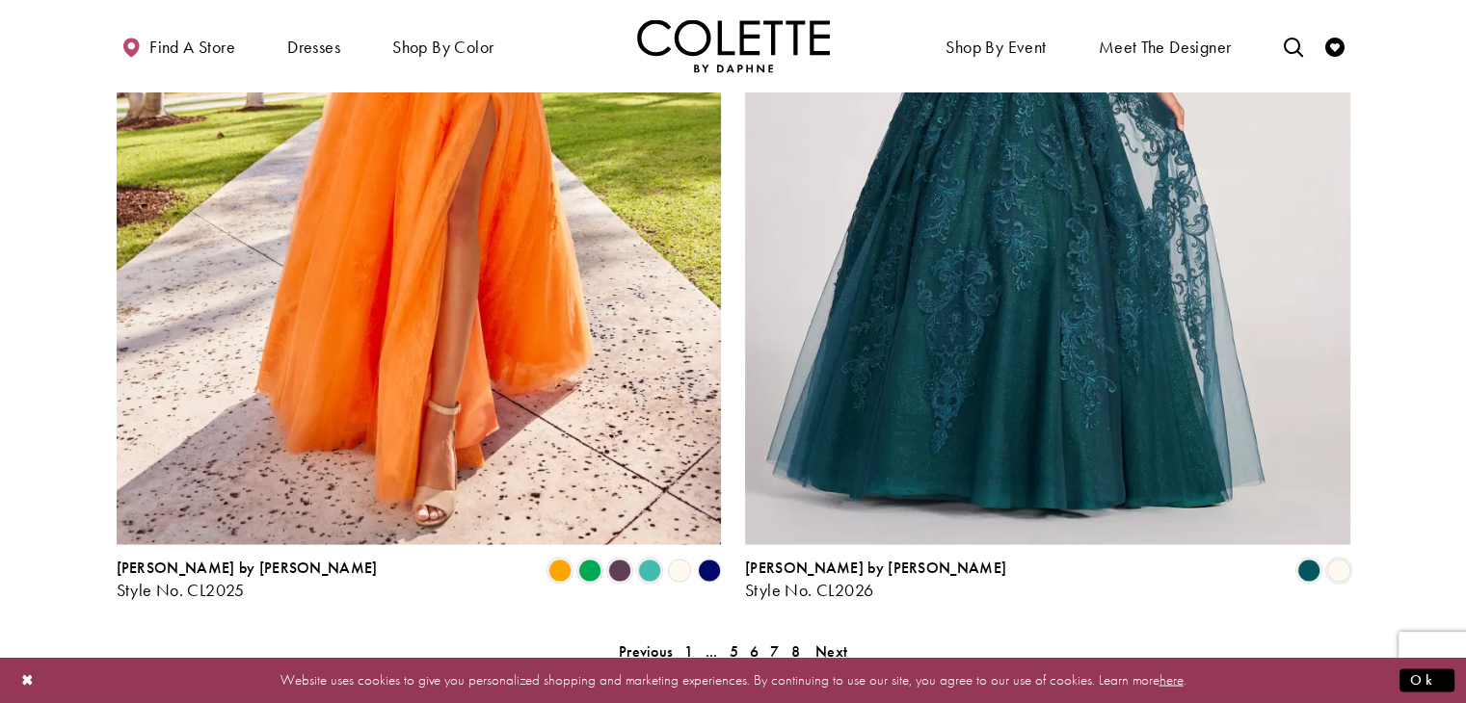
scroll to position [3375, 0]
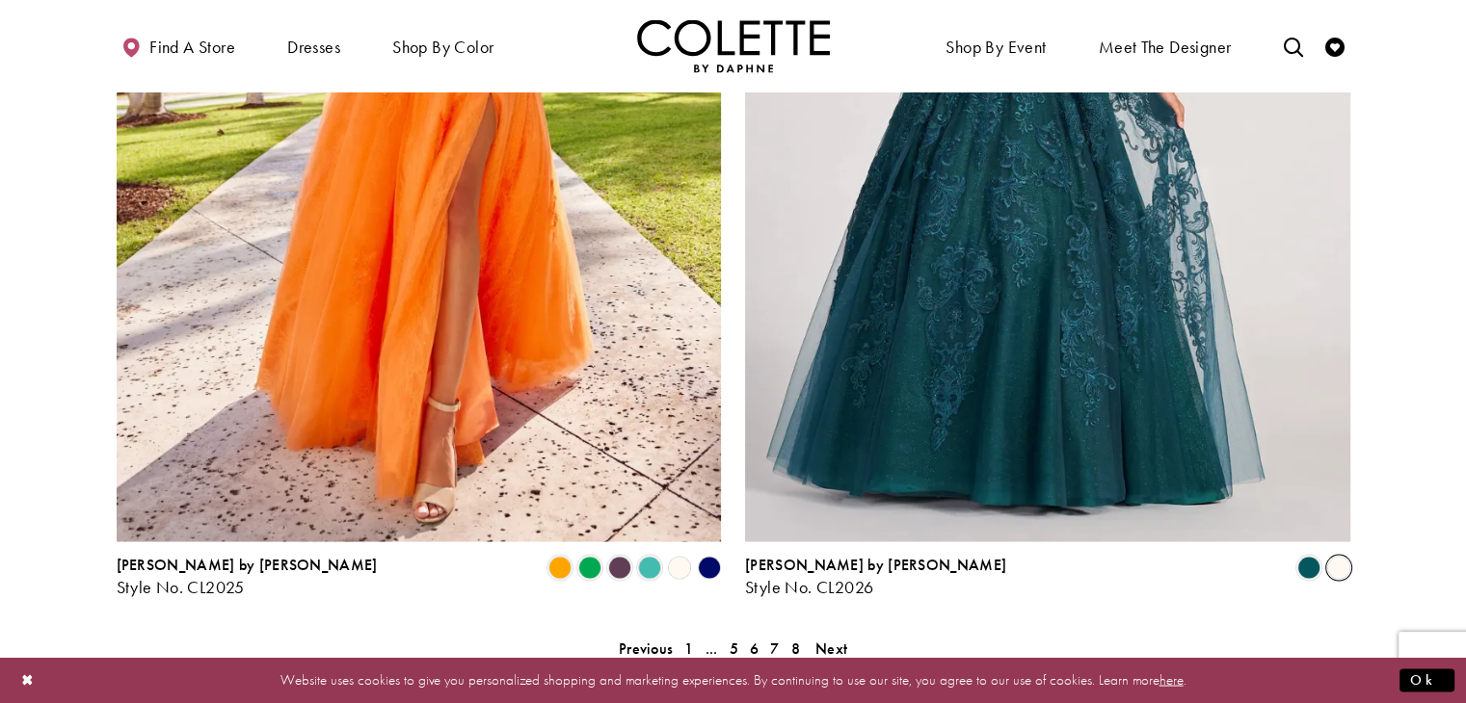
click at [1336, 556] on span "Product List" at bounding box center [1338, 567] width 23 height 23
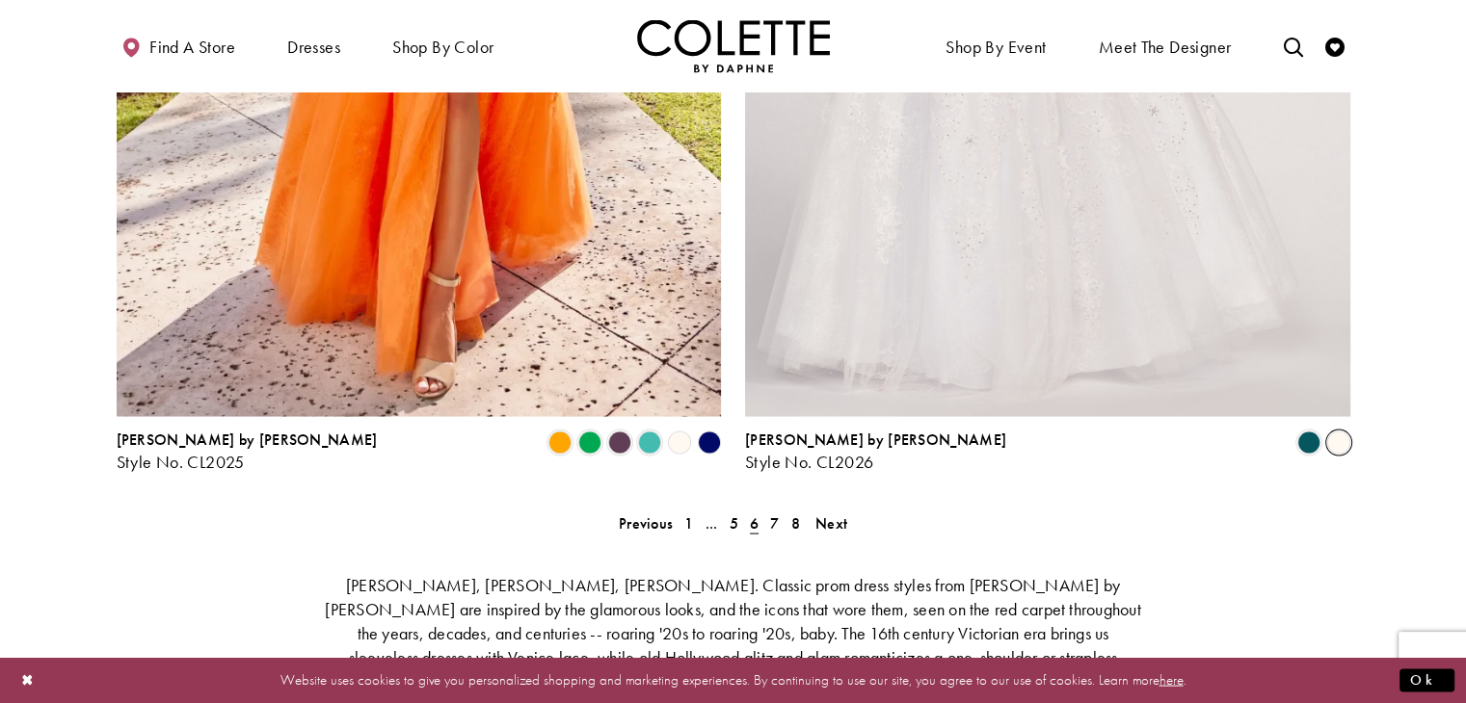
scroll to position [3504, 0]
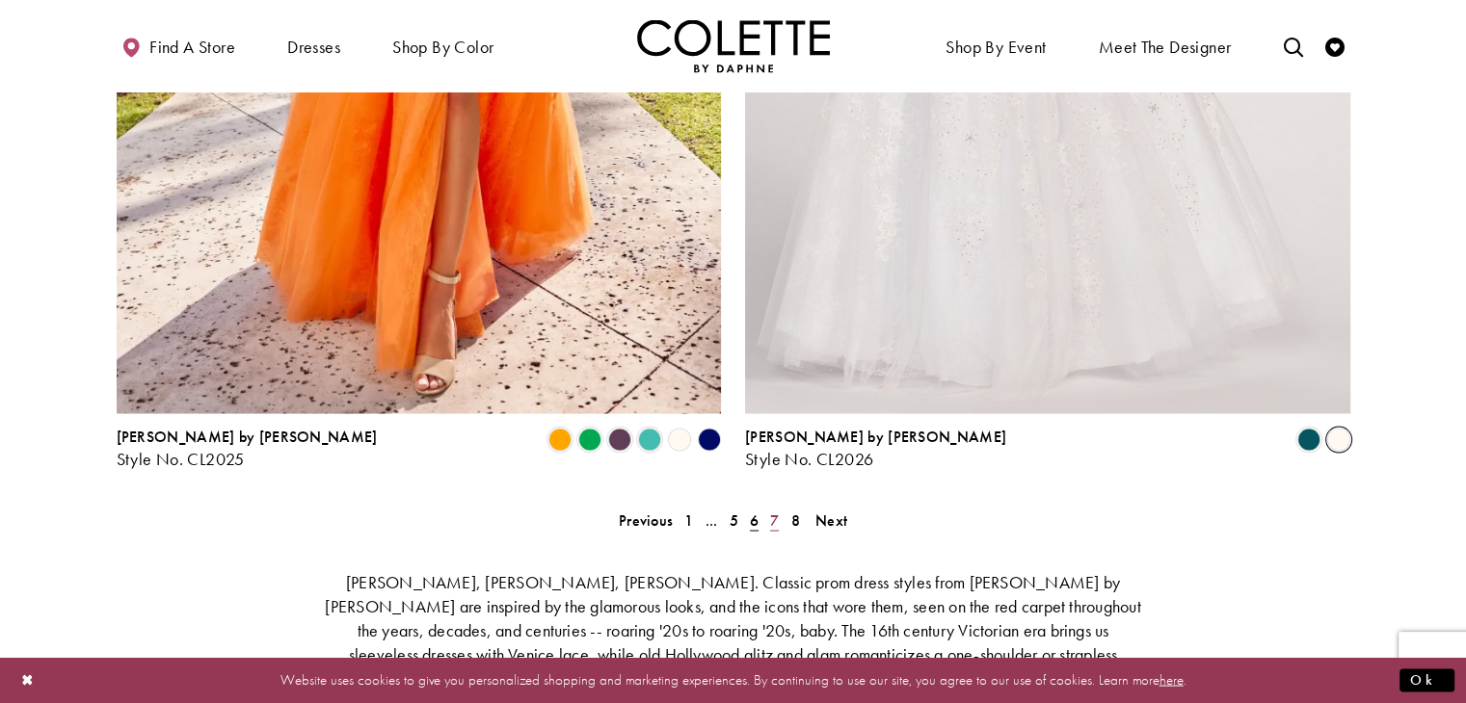
click at [771, 510] on span "7" at bounding box center [774, 520] width 9 height 20
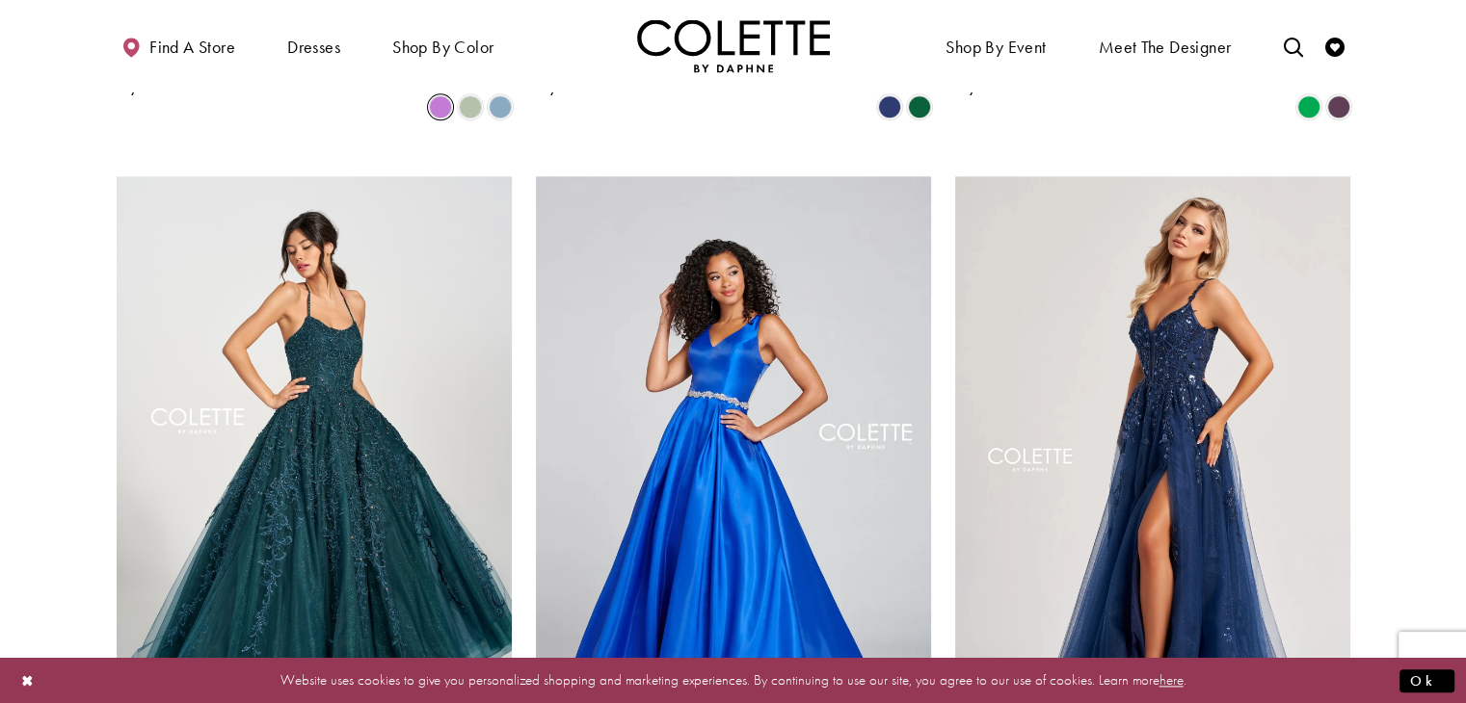
scroll to position [2151, 0]
click at [415, 533] on img "Visit Colette by Daphne Style No. CL12221 Page" at bounding box center [314, 463] width 395 height 574
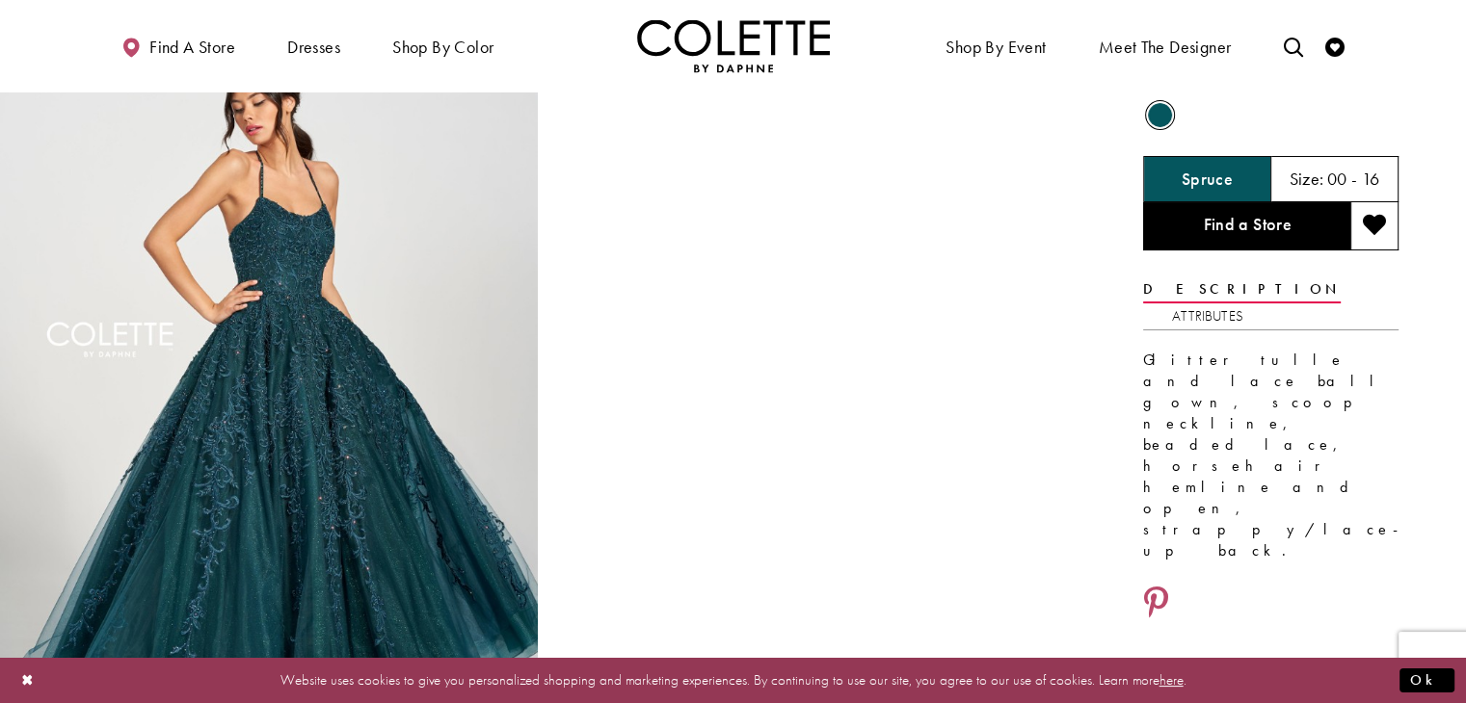
scroll to position [107, 0]
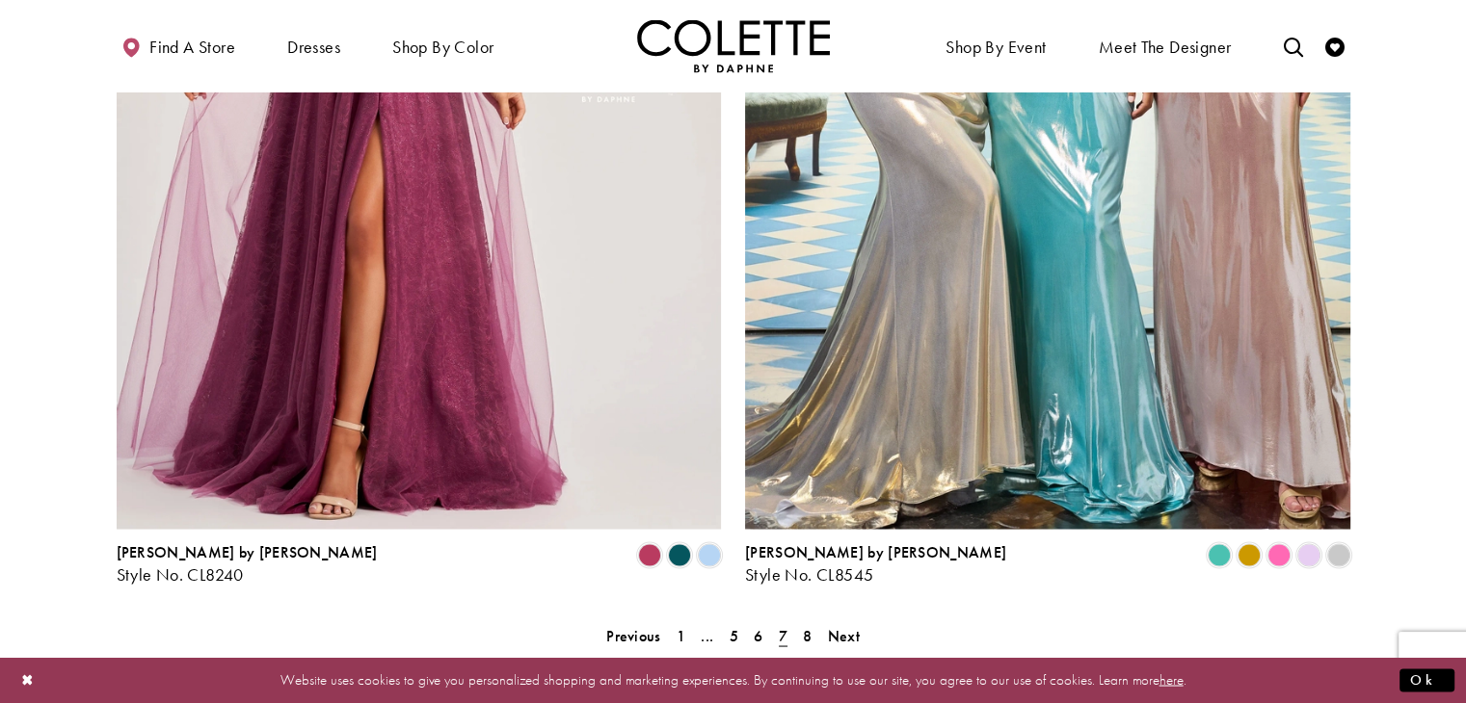
scroll to position [3405, 0]
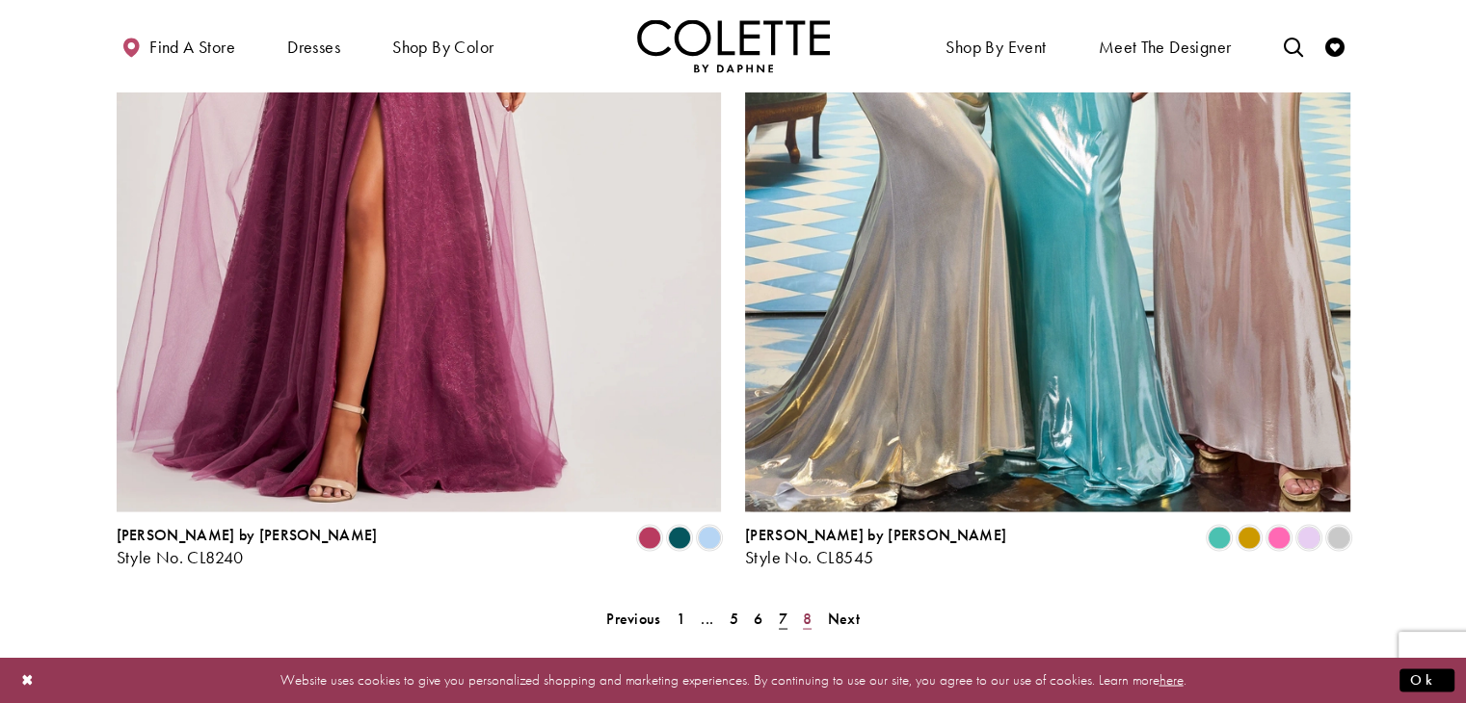
click at [798, 604] on link "8" at bounding box center [807, 618] width 20 height 28
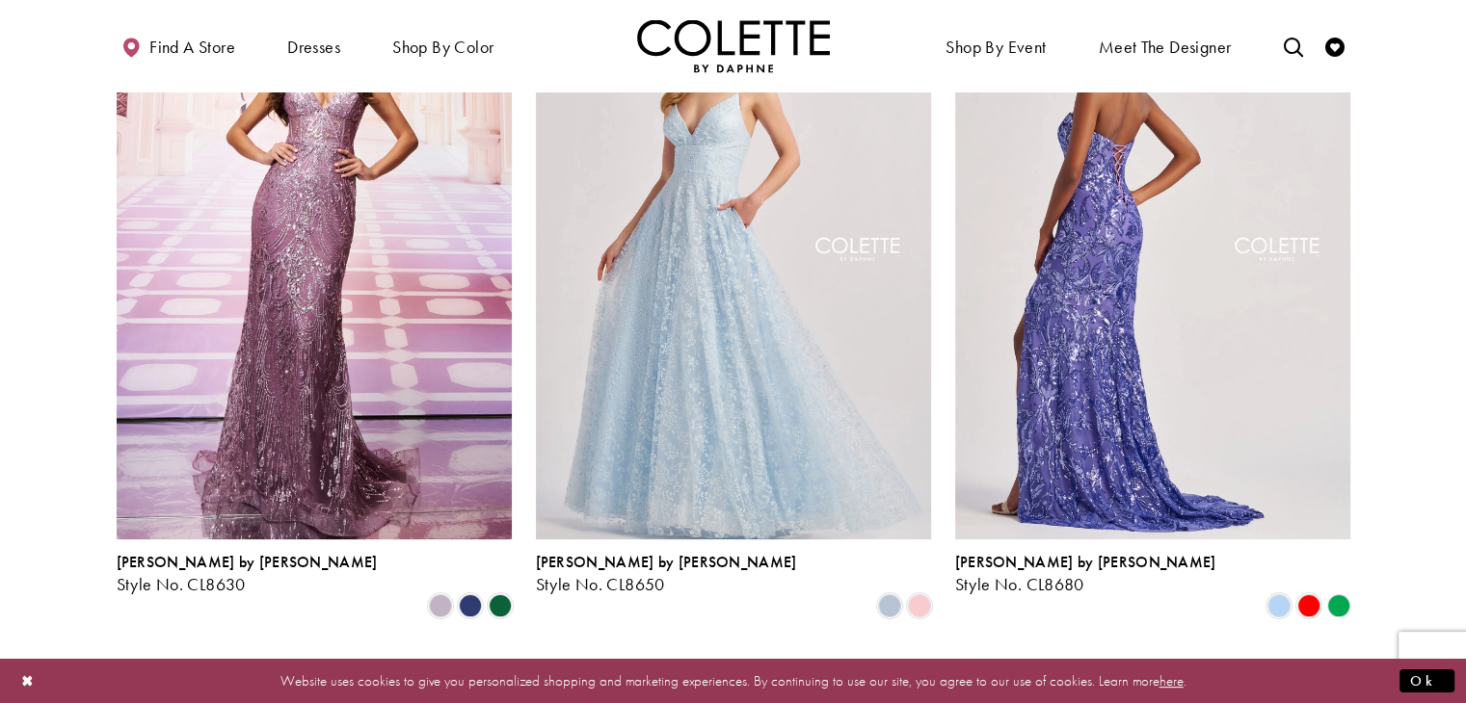
scroll to position [179, 0]
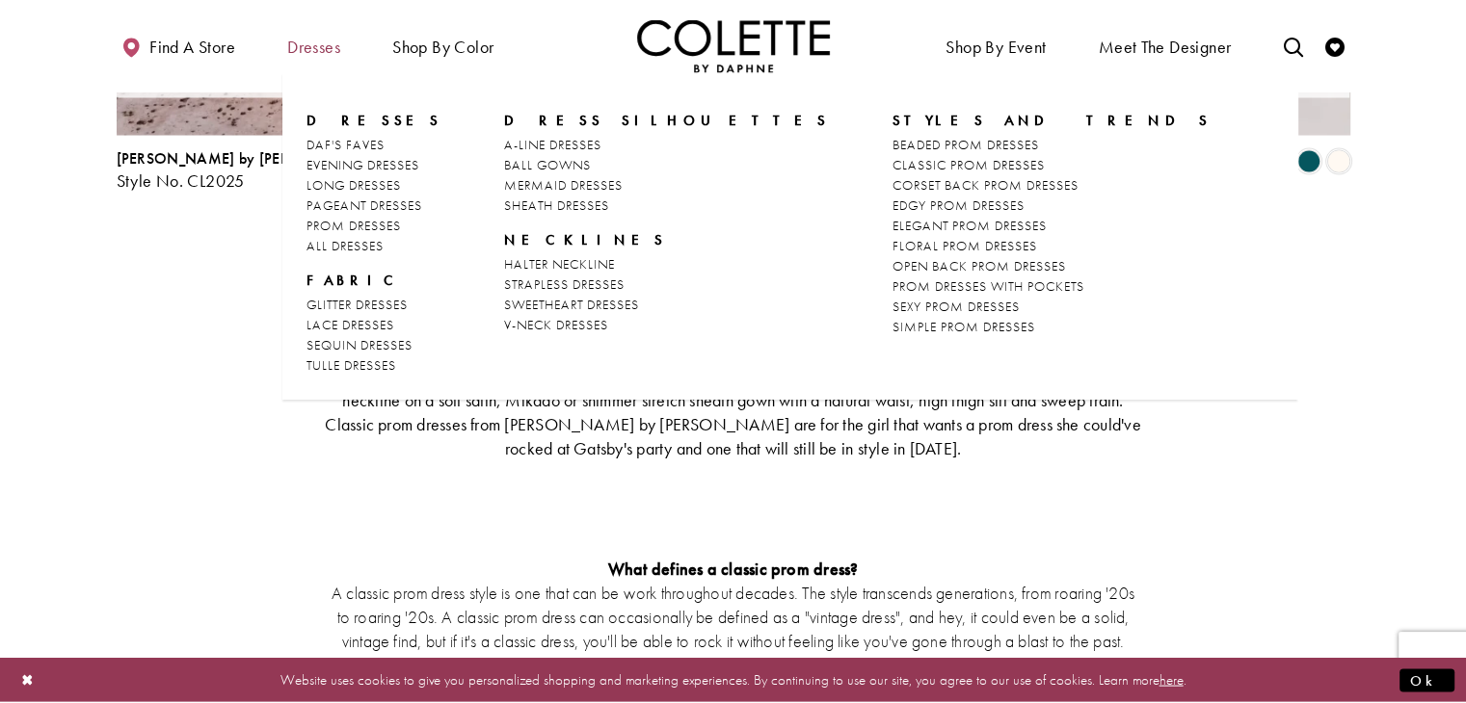
scroll to position [104, 0]
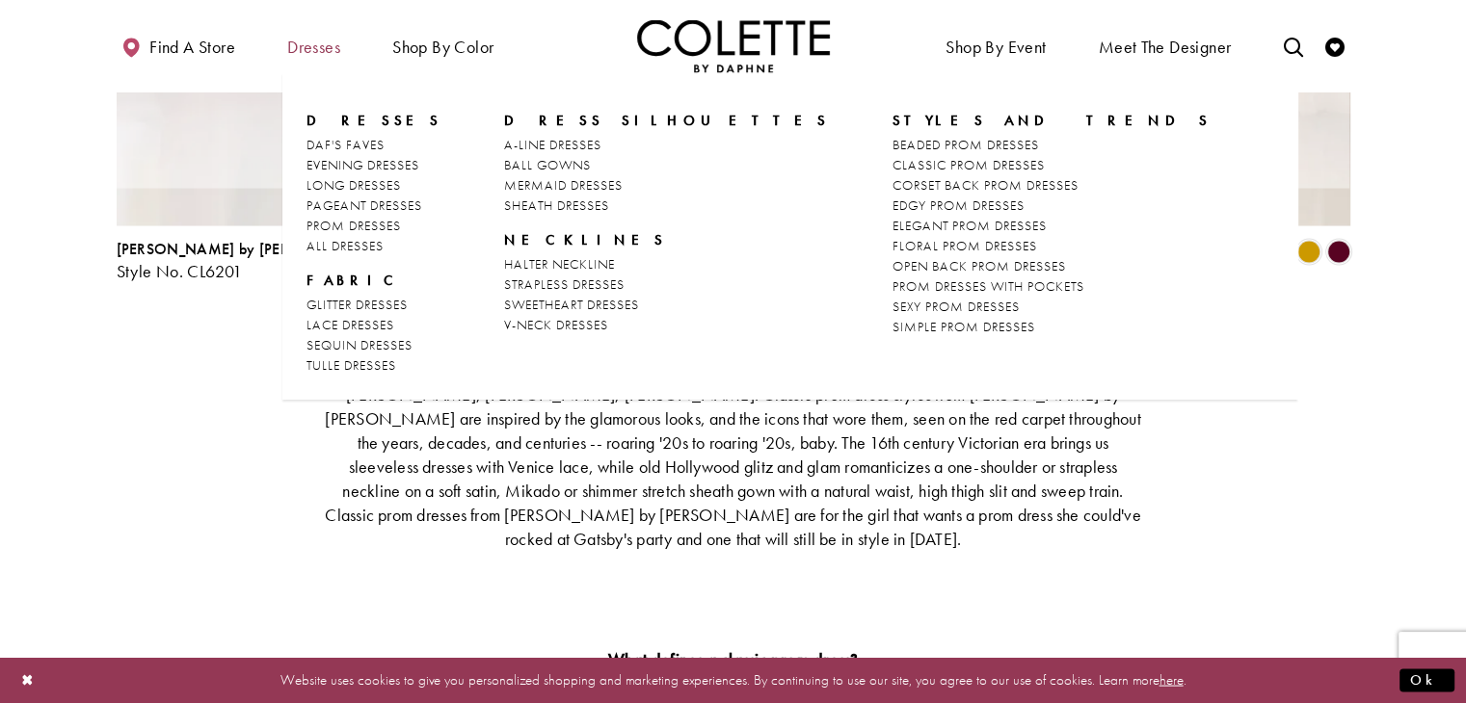
scroll to position [104, 0]
